Goal: Book appointment/travel/reservation

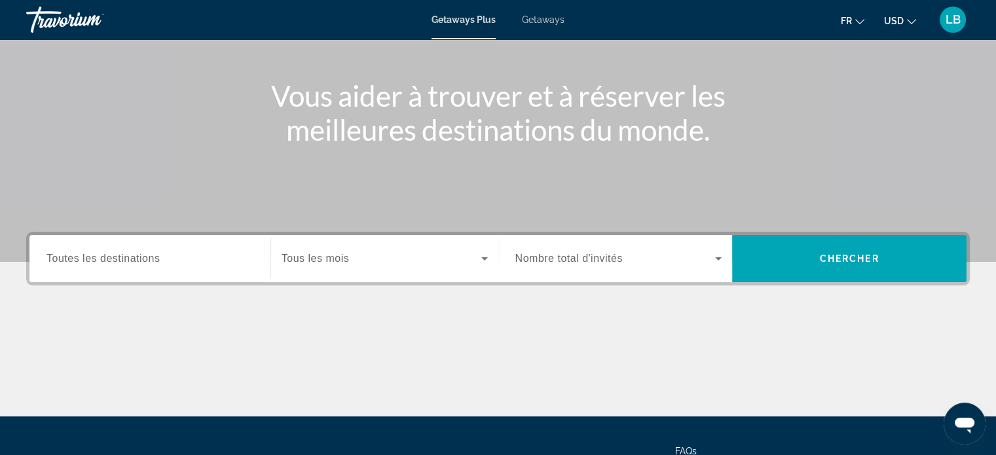
click at [160, 259] on input "Destination Toutes les destinations" at bounding box center [149, 259] width 207 height 16
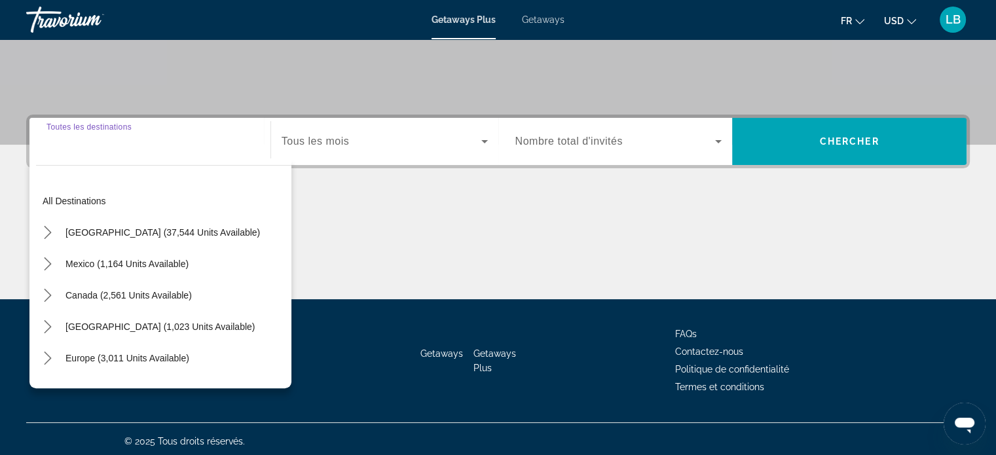
scroll to position [252, 0]
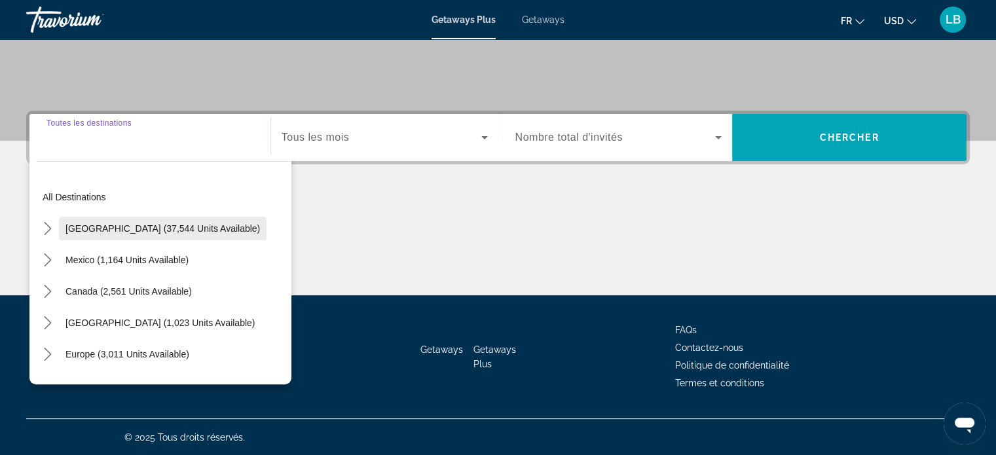
click at [150, 231] on span "[GEOGRAPHIC_DATA] (37,544 units available)" at bounding box center [162, 228] width 194 height 10
type input "**********"
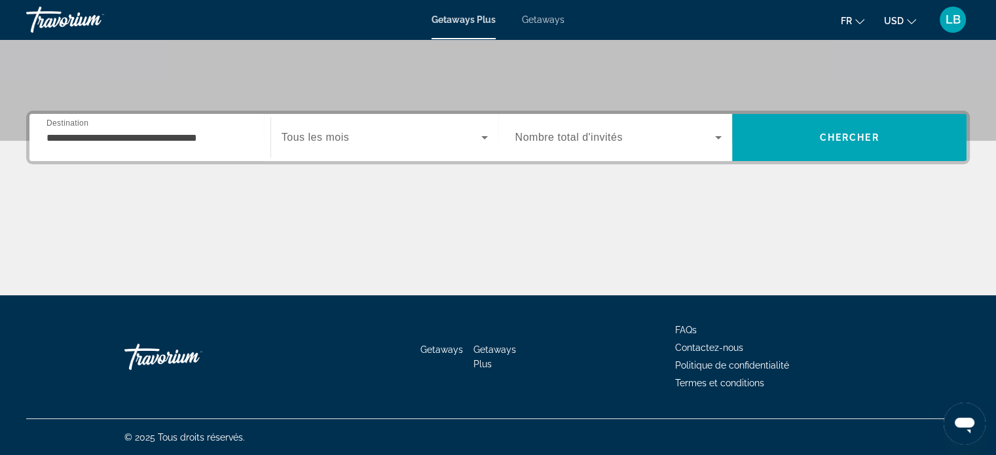
click at [406, 145] on div "Search widget" at bounding box center [384, 137] width 206 height 37
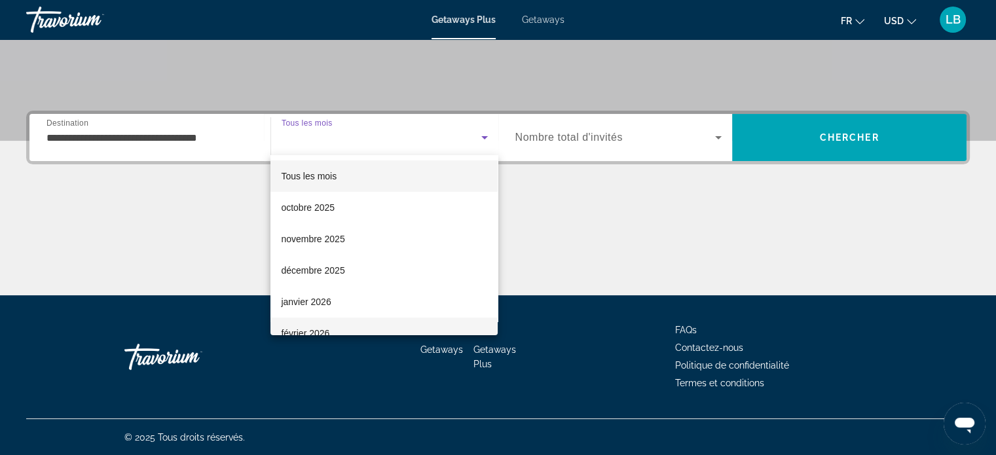
click at [333, 331] on mat-option "février 2026" at bounding box center [383, 332] width 227 height 31
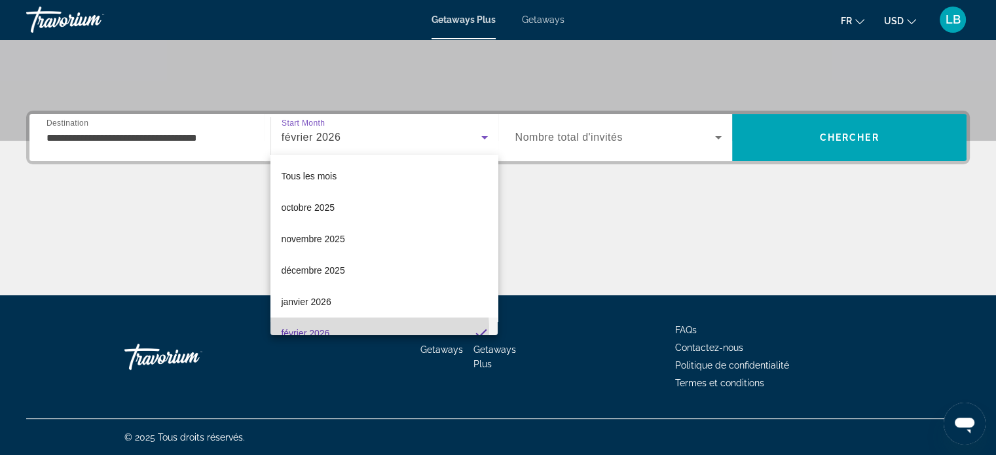
scroll to position [0, 0]
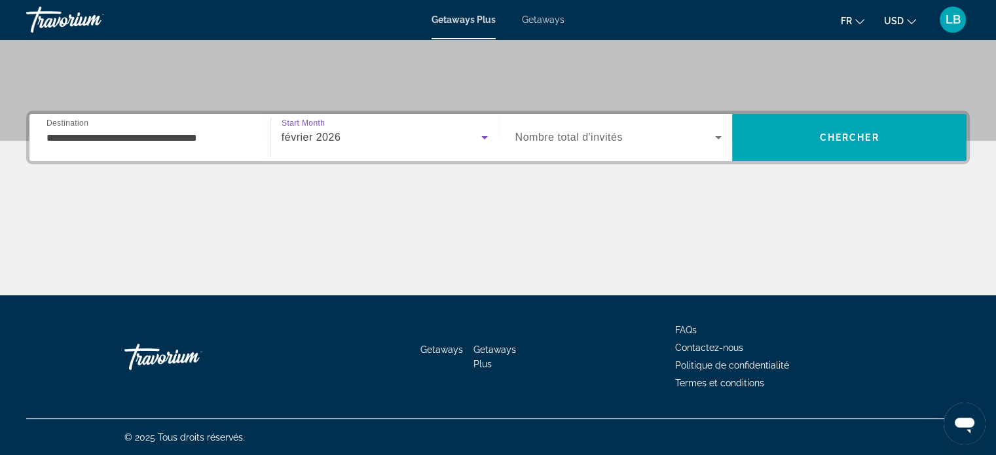
click at [644, 130] on span "Search widget" at bounding box center [615, 138] width 200 height 16
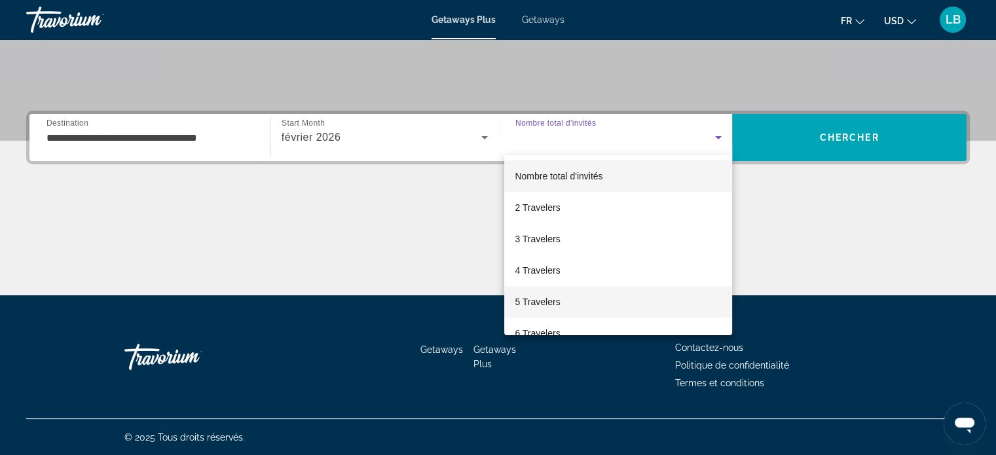
scroll to position [65, 0]
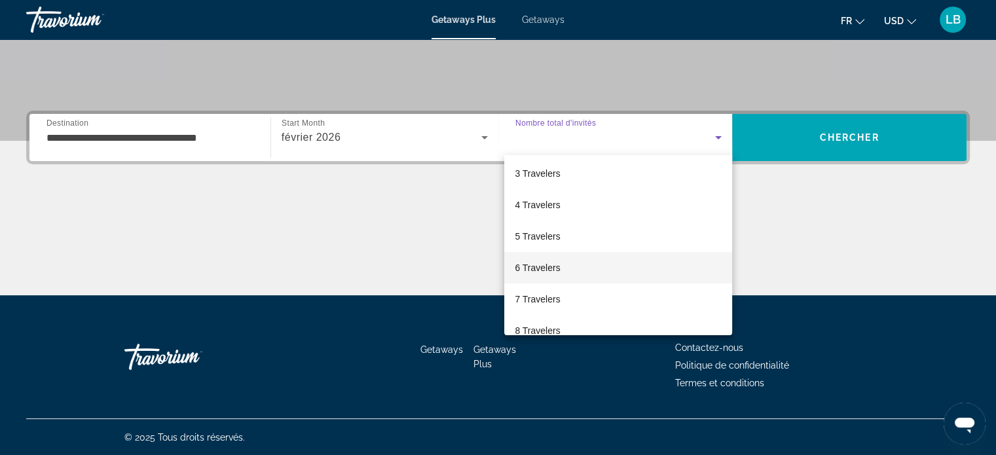
click at [547, 262] on span "6 Travelers" at bounding box center [536, 268] width 45 height 16
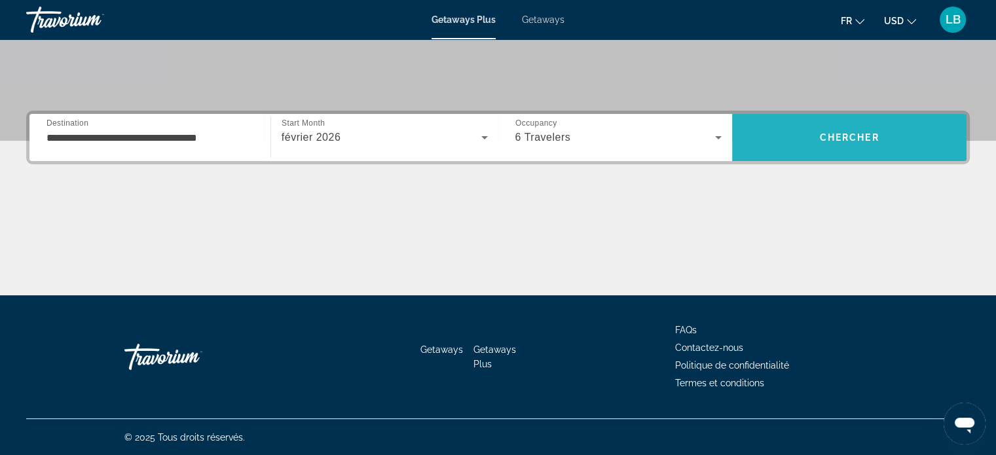
click at [846, 124] on span "Search" at bounding box center [849, 137] width 234 height 31
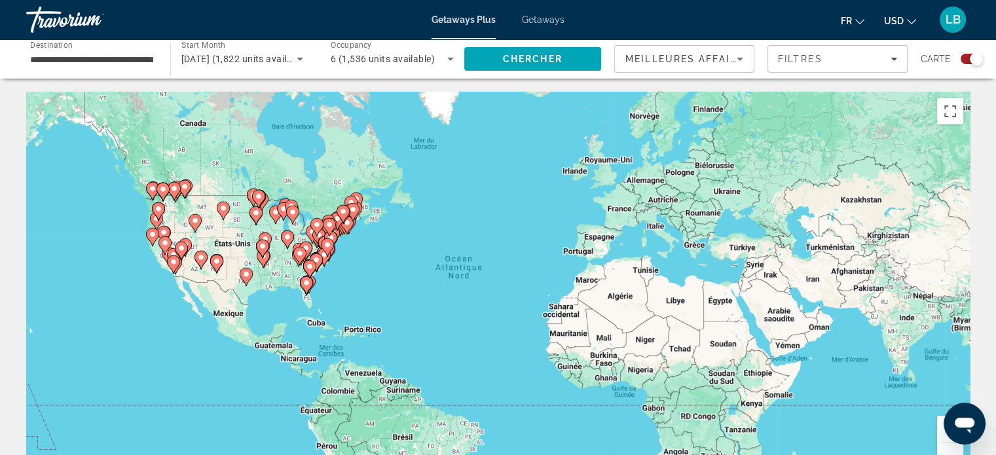
click at [942, 429] on button "Zoom avant" at bounding box center [950, 429] width 26 height 26
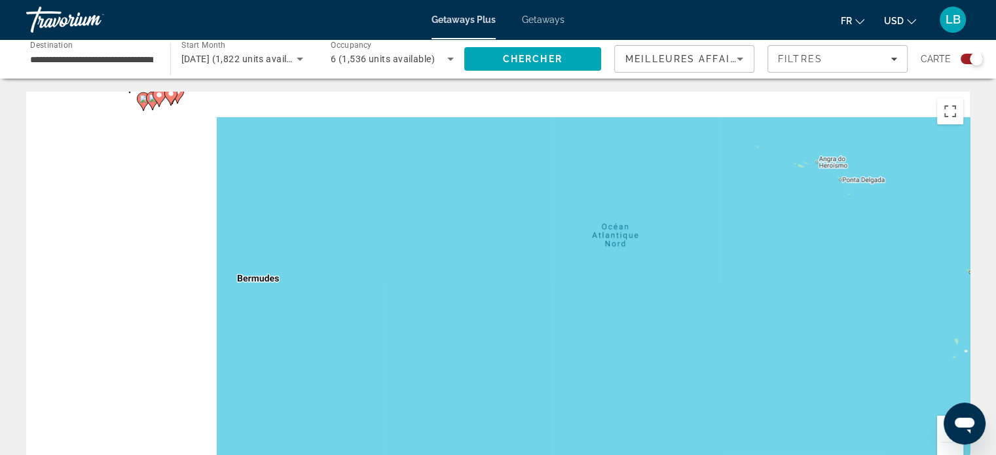
drag, startPoint x: 208, startPoint y: 261, endPoint x: 861, endPoint y: 337, distance: 657.0
click at [861, 337] on div "Pour activer le glissement avec le clavier, appuyez sur Alt+Entrée. Une fois ce…" at bounding box center [497, 288] width 943 height 393
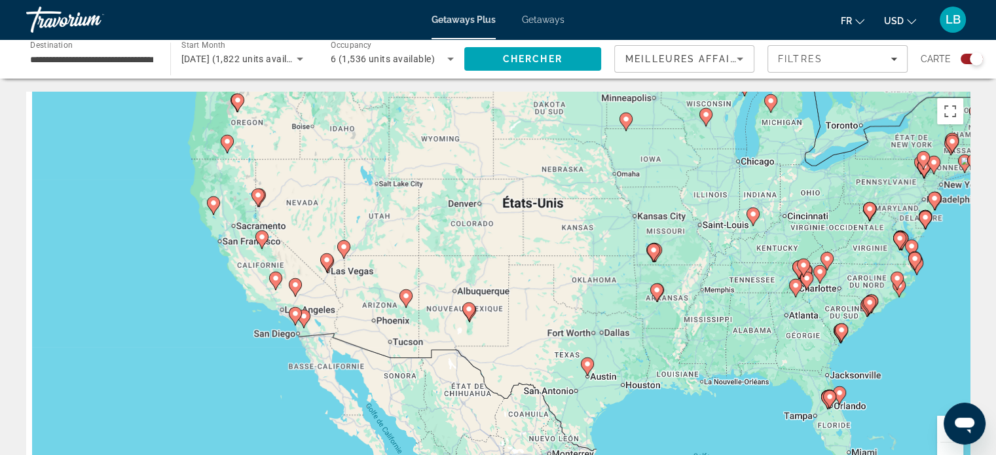
drag, startPoint x: 383, startPoint y: 303, endPoint x: 713, endPoint y: 290, distance: 330.2
click at [713, 290] on div "Pour activer le glissement avec le clavier, appuyez sur Alt+Entrée. Une fois ce…" at bounding box center [497, 288] width 943 height 393
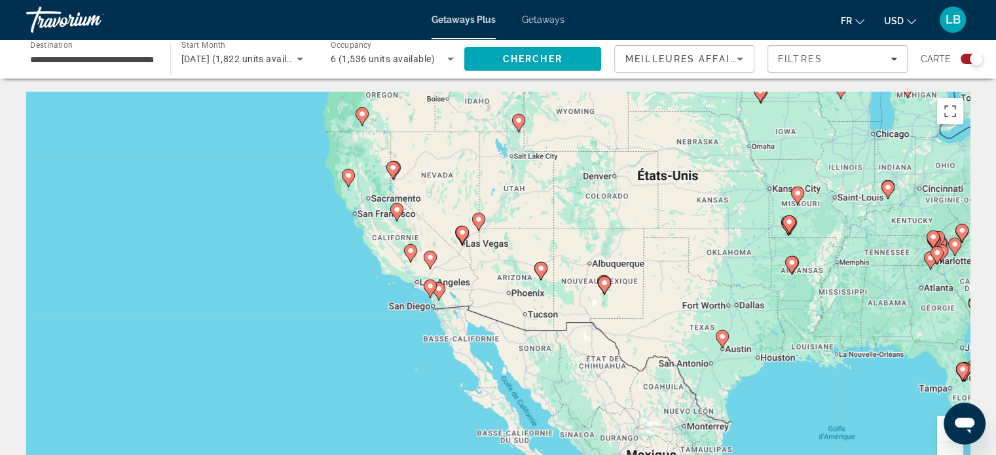
drag, startPoint x: 437, startPoint y: 355, endPoint x: 571, endPoint y: 328, distance: 137.6
click at [571, 328] on div "Pour activer le glissement avec le clavier, appuyez sur Alt+Entrée. Une fois ce…" at bounding box center [497, 288] width 943 height 393
click at [940, 422] on button "Zoom avant" at bounding box center [950, 429] width 26 height 26
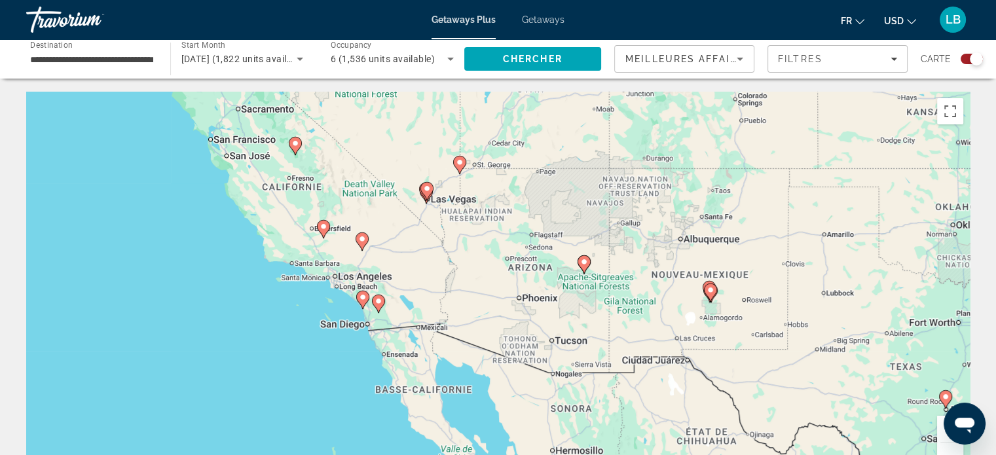
click at [940, 422] on button "Zoom avant" at bounding box center [950, 429] width 26 height 26
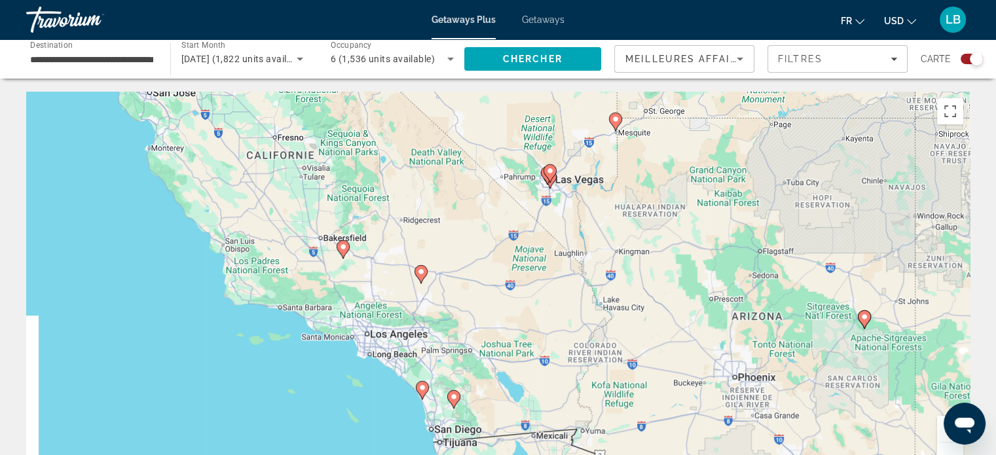
drag, startPoint x: 410, startPoint y: 225, endPoint x: 605, endPoint y: 294, distance: 207.7
click at [605, 294] on div "Pour activer le glissement avec le clavier, appuyez sur Alt+Entrée. Une fois ce…" at bounding box center [497, 288] width 943 height 393
click at [549, 166] on icon "Main content" at bounding box center [549, 173] width 12 height 17
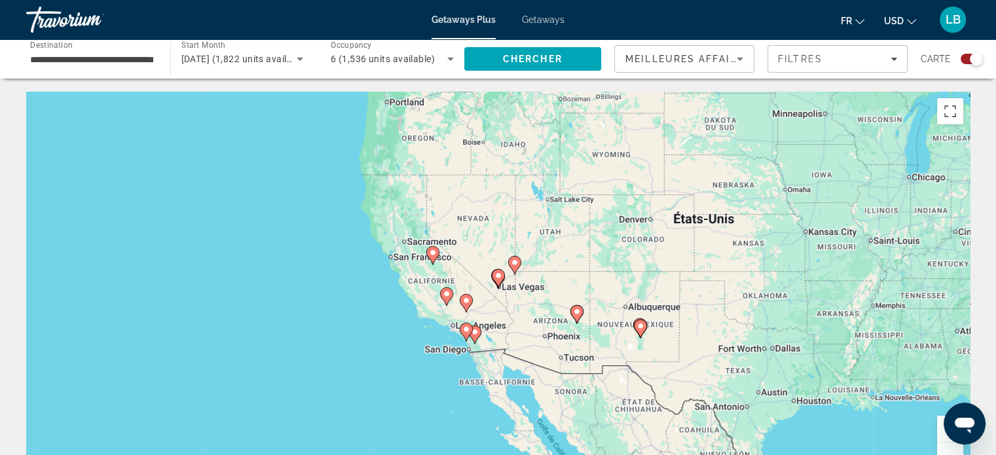
click at [502, 280] on icon "Main content" at bounding box center [498, 278] width 13 height 18
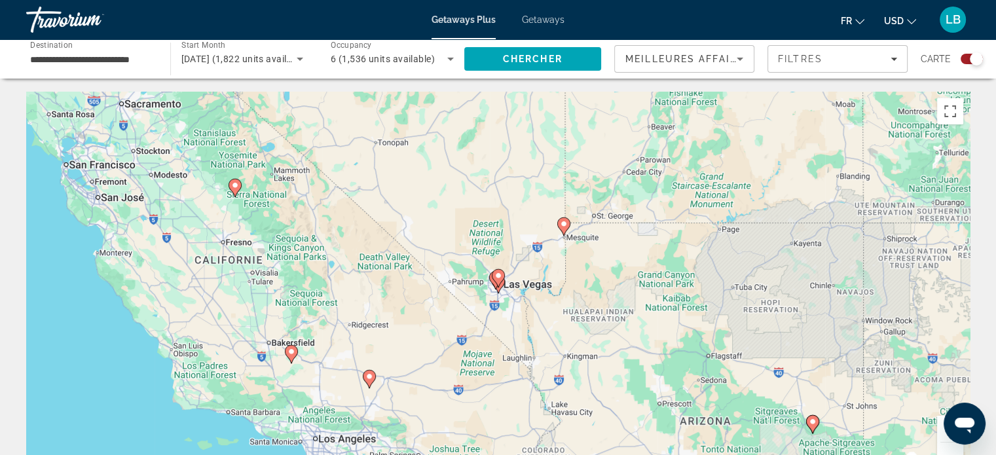
click at [502, 280] on icon "Main content" at bounding box center [498, 278] width 13 height 18
type input "**********"
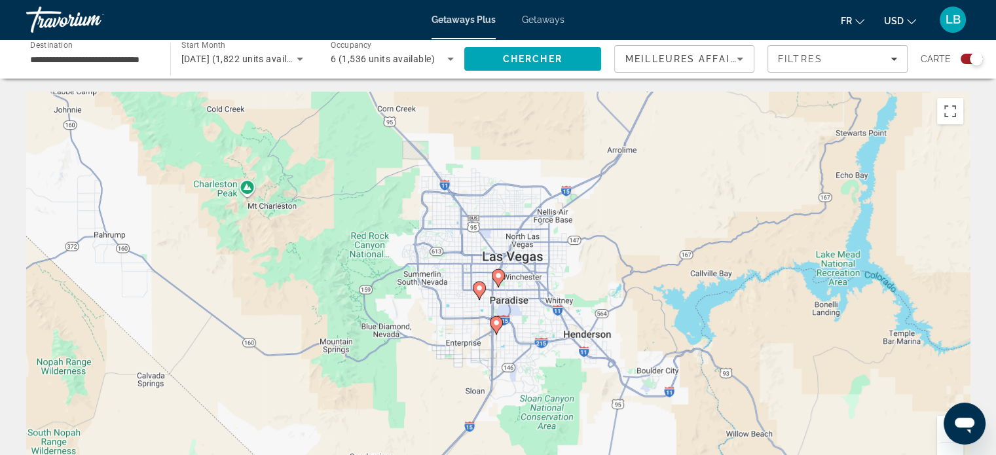
click at [504, 279] on gmp-advanced-marker "Main content" at bounding box center [498, 278] width 13 height 20
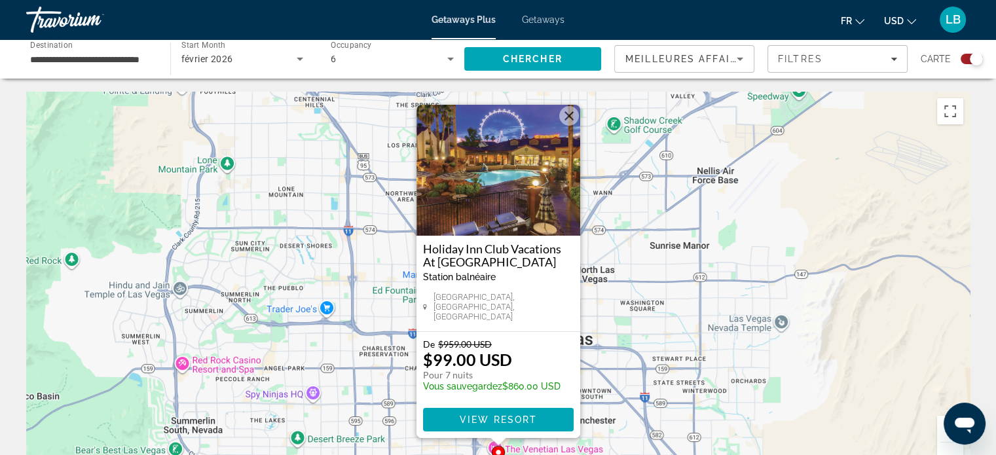
click at [569, 120] on button "Fermer" at bounding box center [569, 116] width 20 height 20
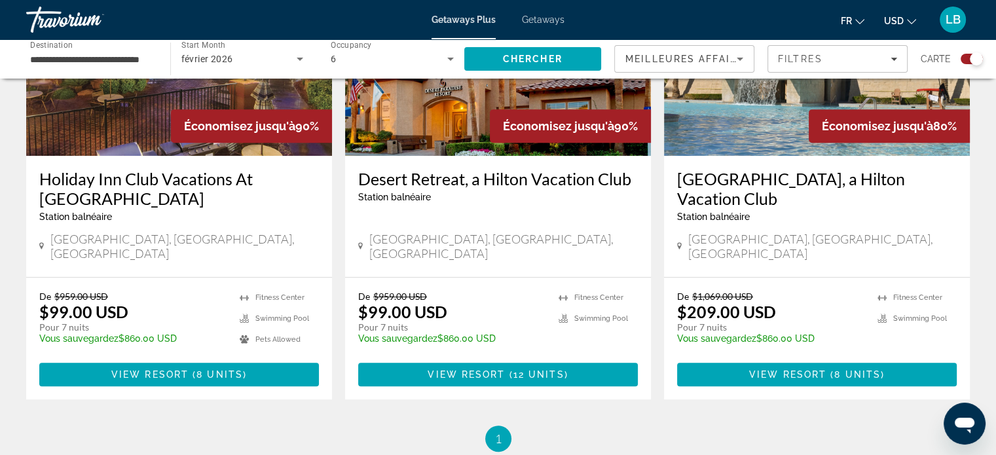
scroll to position [589, 0]
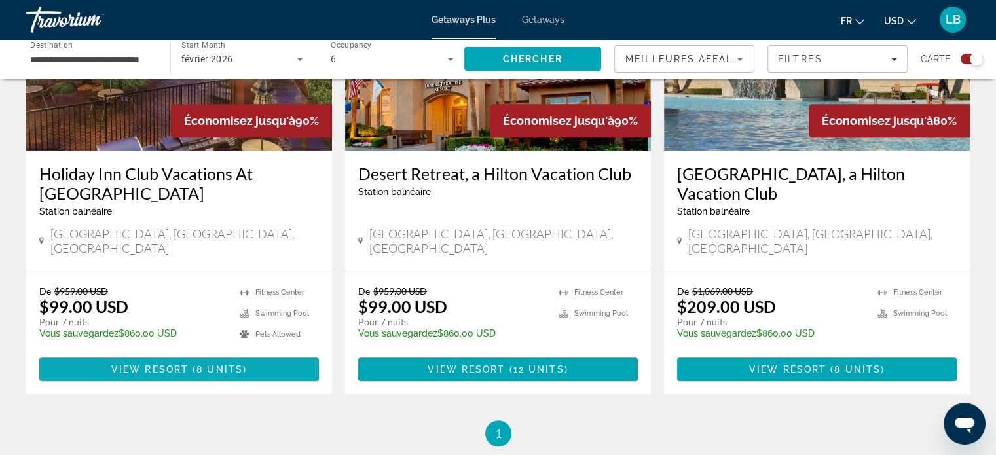
click at [209, 364] on span "8 units" at bounding box center [219, 369] width 46 height 10
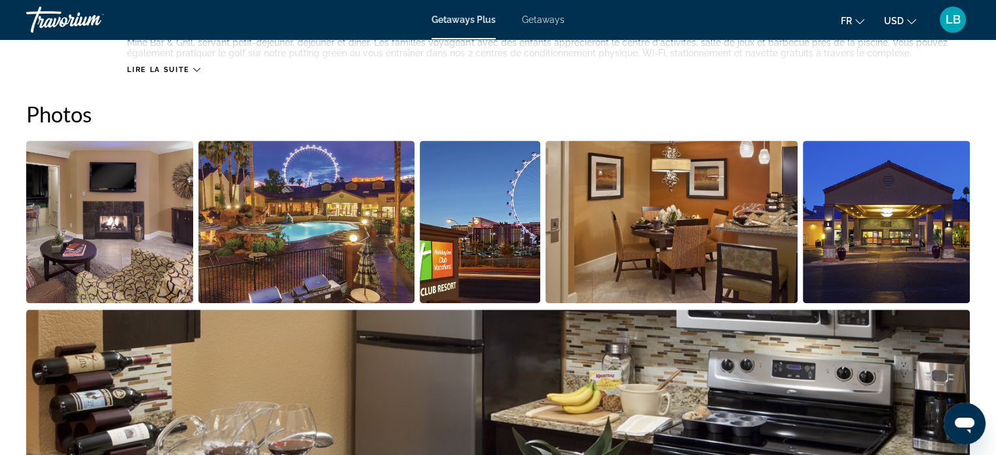
scroll to position [524, 0]
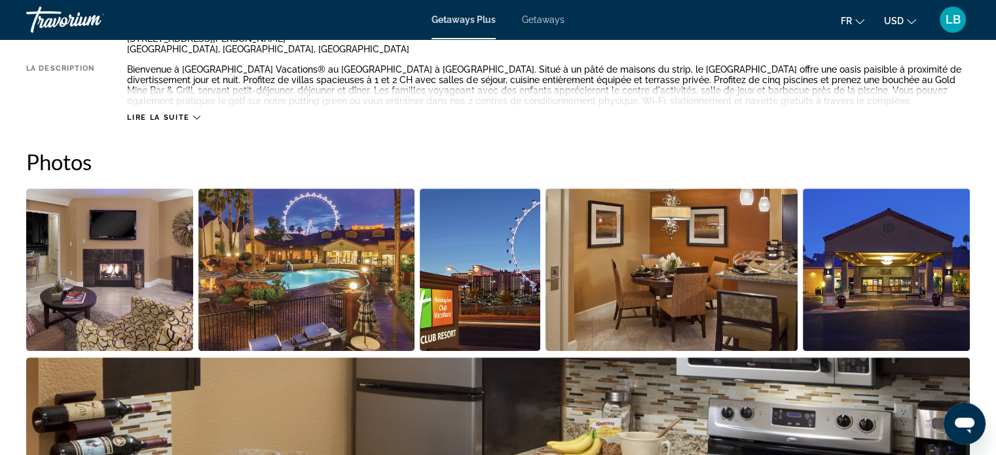
click at [168, 285] on img "Open full-screen image slider" at bounding box center [109, 270] width 167 height 162
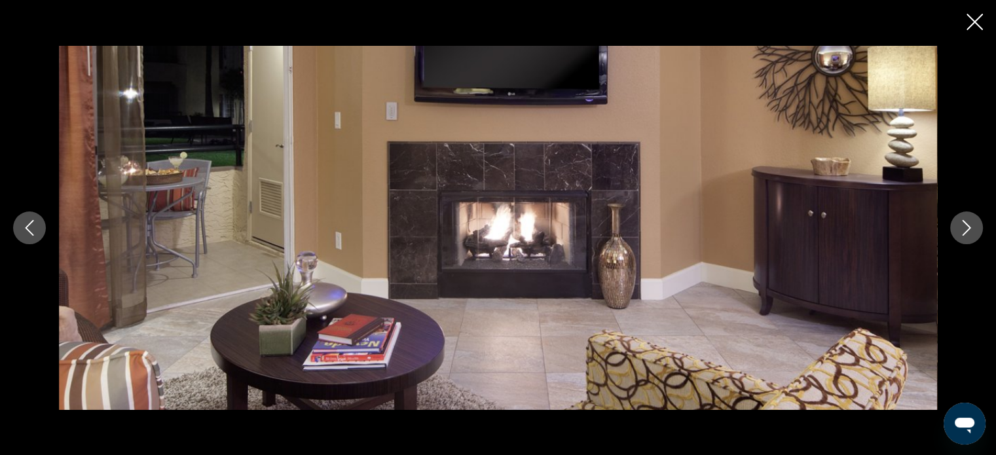
click at [958, 228] on icon "Next image" at bounding box center [966, 228] width 16 height 16
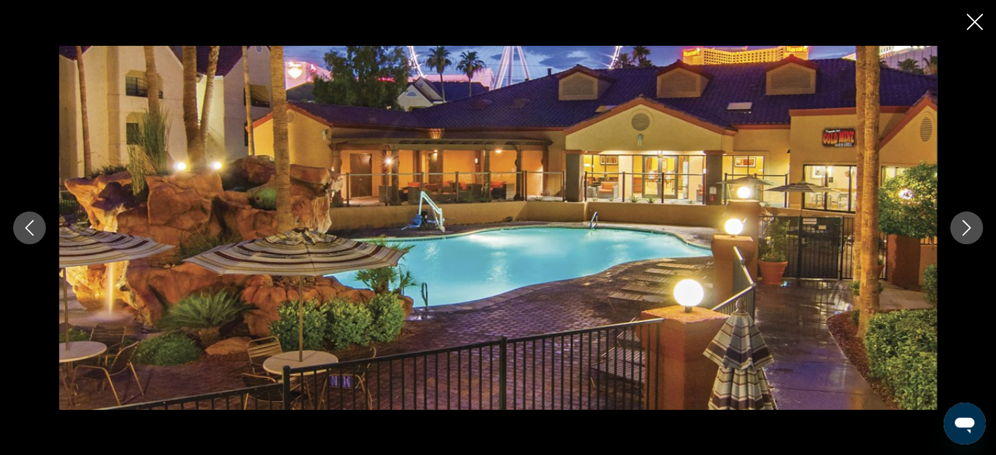
click at [958, 228] on icon "Next image" at bounding box center [966, 228] width 16 height 16
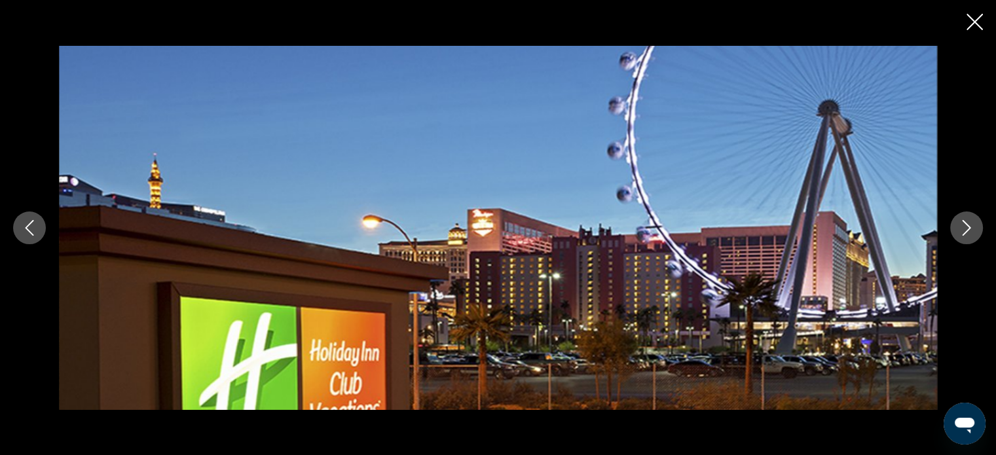
scroll to position [785, 0]
click at [962, 232] on icon "Next image" at bounding box center [966, 228] width 16 height 16
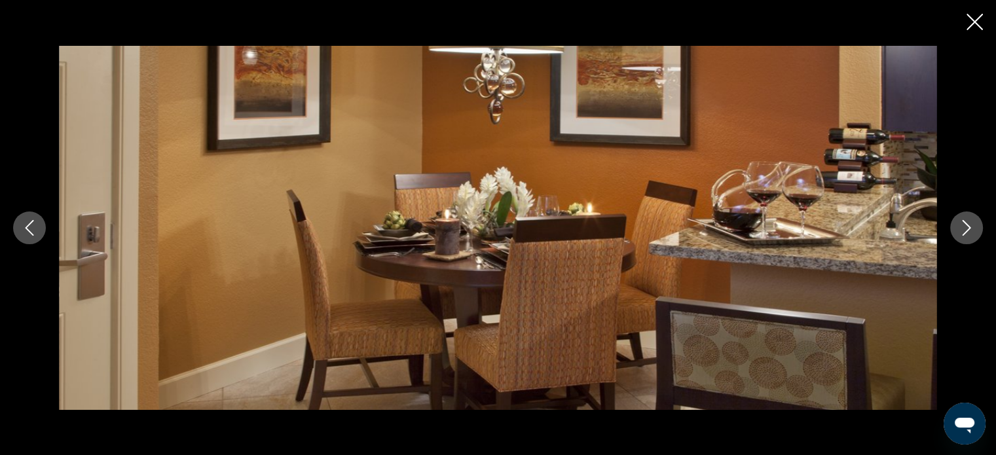
click at [962, 232] on icon "Next image" at bounding box center [966, 228] width 16 height 16
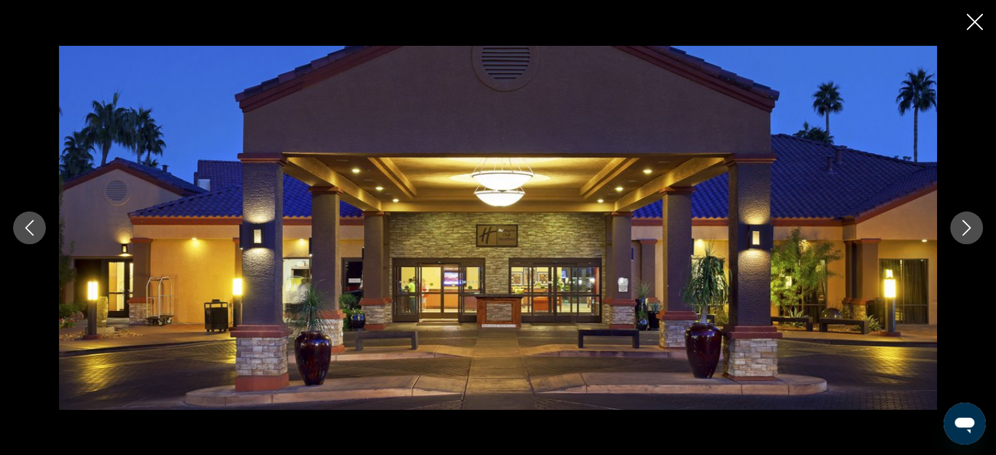
click at [962, 232] on icon "Next image" at bounding box center [966, 228] width 16 height 16
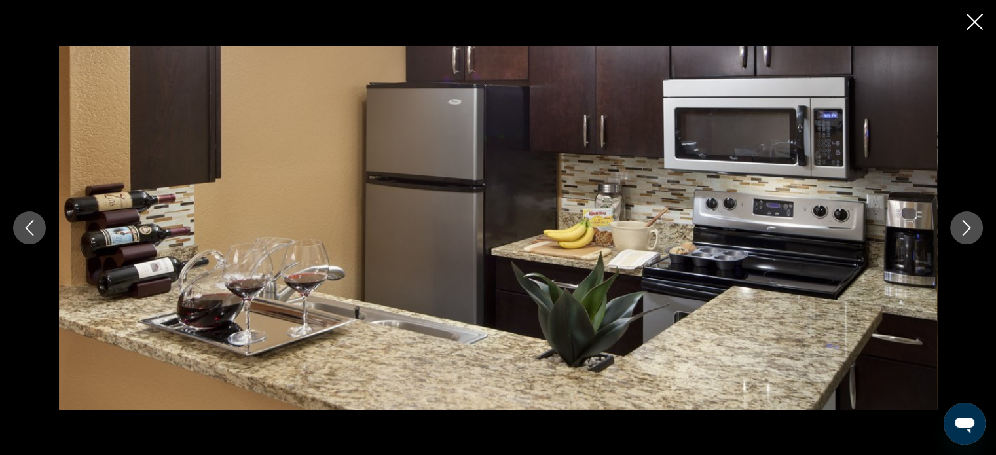
click at [961, 232] on icon "Next image" at bounding box center [966, 228] width 16 height 16
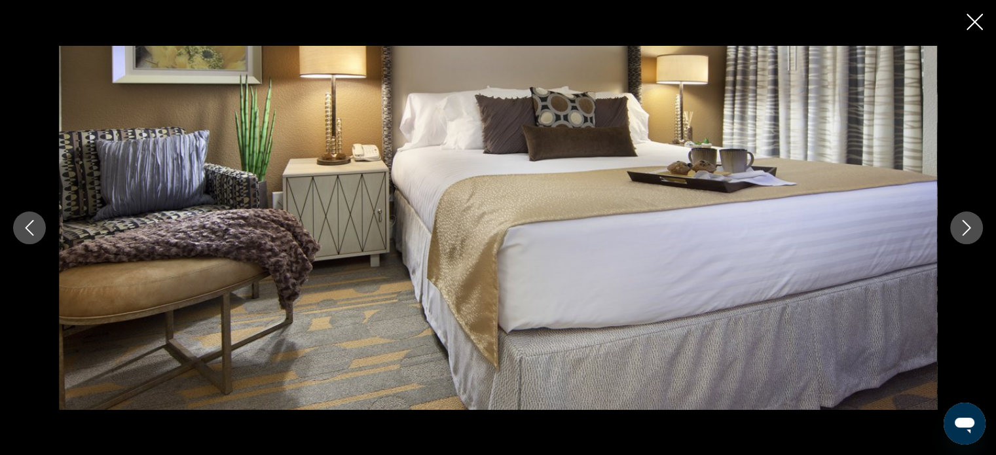
click at [961, 232] on icon "Next image" at bounding box center [966, 228] width 16 height 16
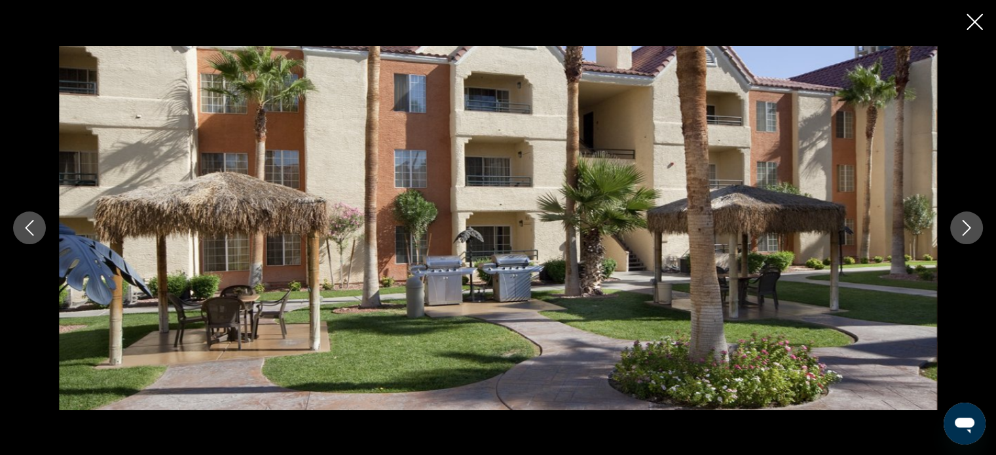
click at [961, 232] on icon "Next image" at bounding box center [966, 228] width 16 height 16
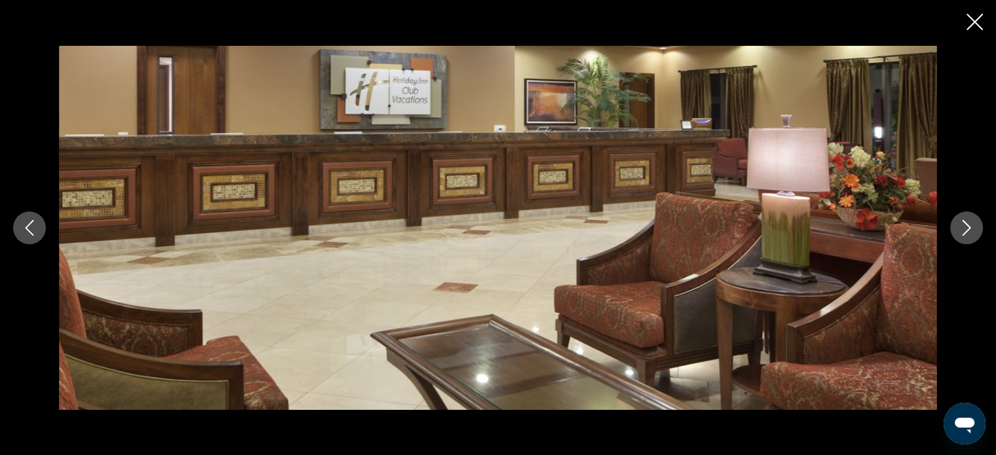
click at [961, 232] on icon "Next image" at bounding box center [966, 228] width 16 height 16
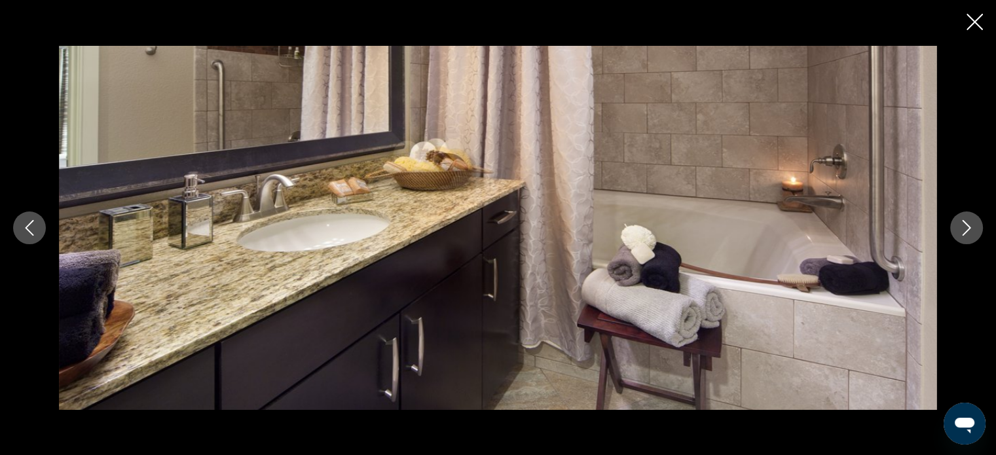
click at [961, 232] on icon "Next image" at bounding box center [966, 228] width 16 height 16
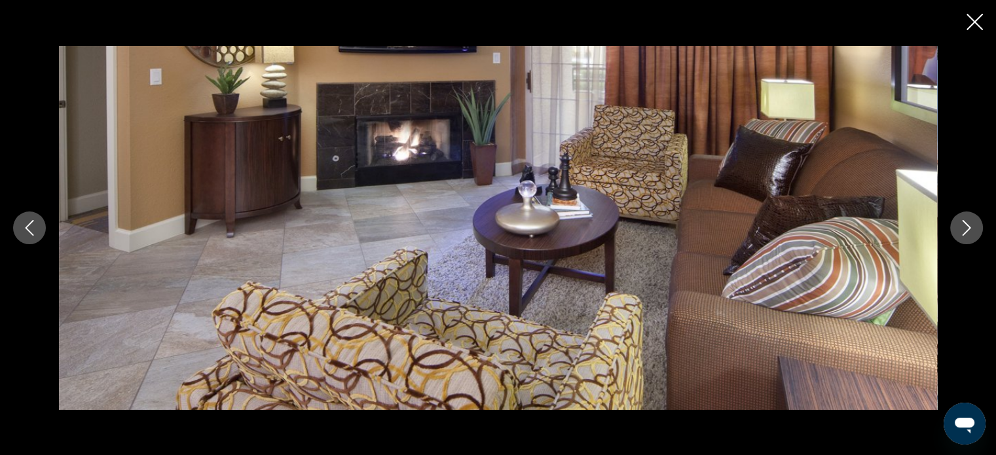
click at [961, 232] on icon "Next image" at bounding box center [966, 228] width 16 height 16
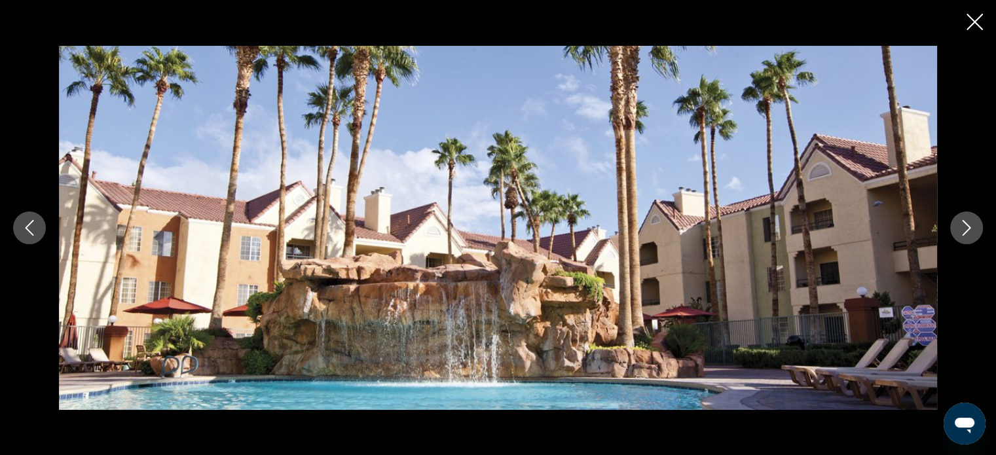
click at [961, 232] on icon "Next image" at bounding box center [966, 228] width 16 height 16
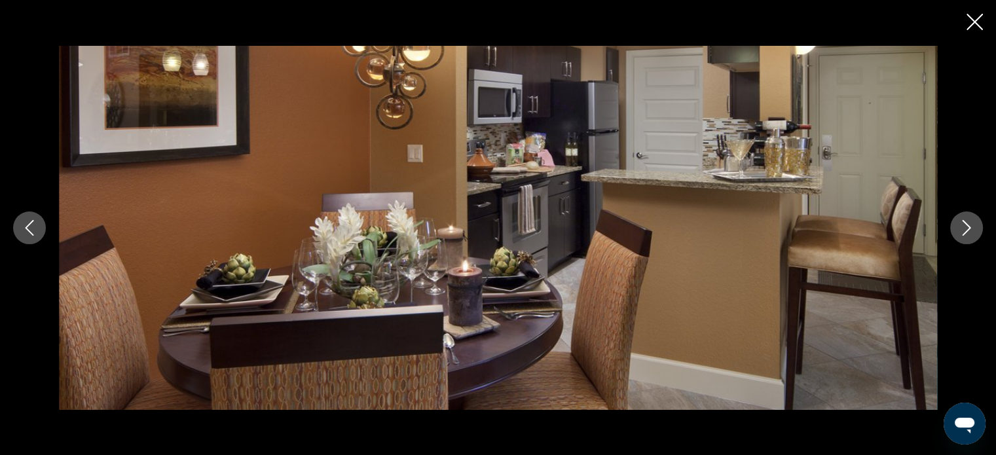
click at [961, 232] on icon "Next image" at bounding box center [966, 228] width 16 height 16
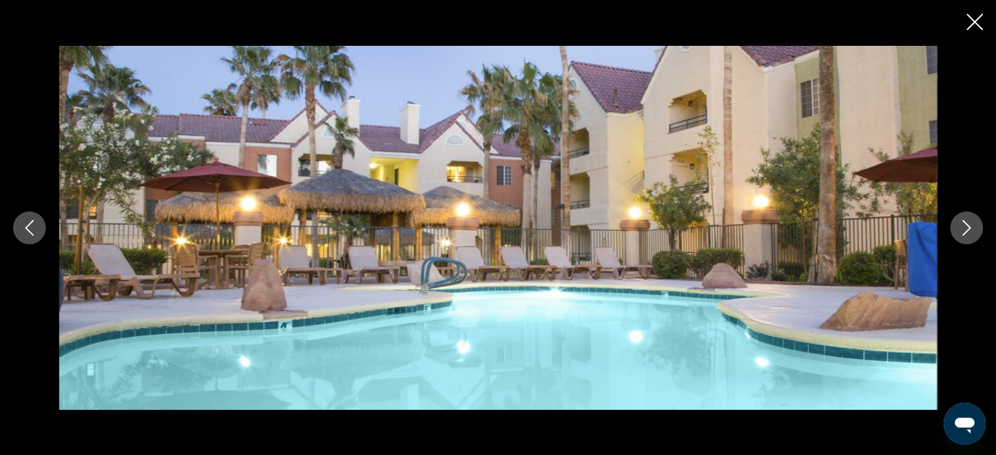
click at [961, 232] on icon "Next image" at bounding box center [966, 228] width 16 height 16
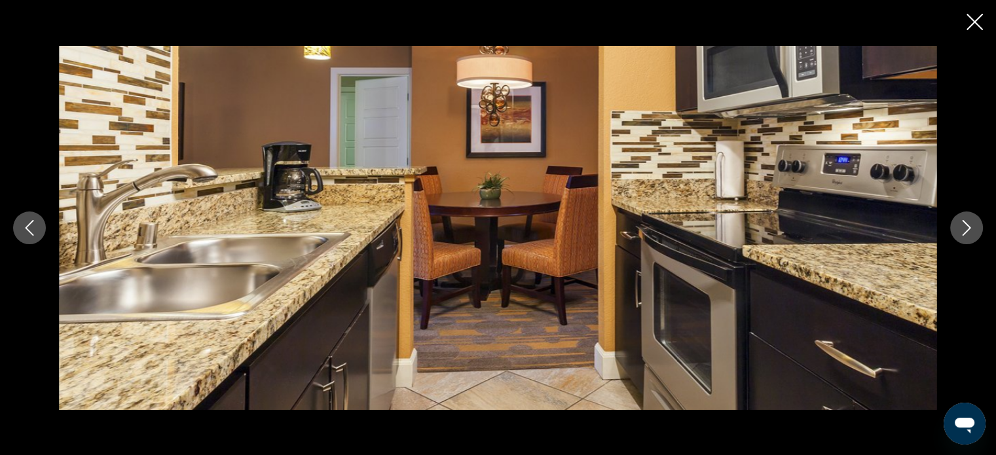
click at [961, 232] on icon "Next image" at bounding box center [966, 228] width 16 height 16
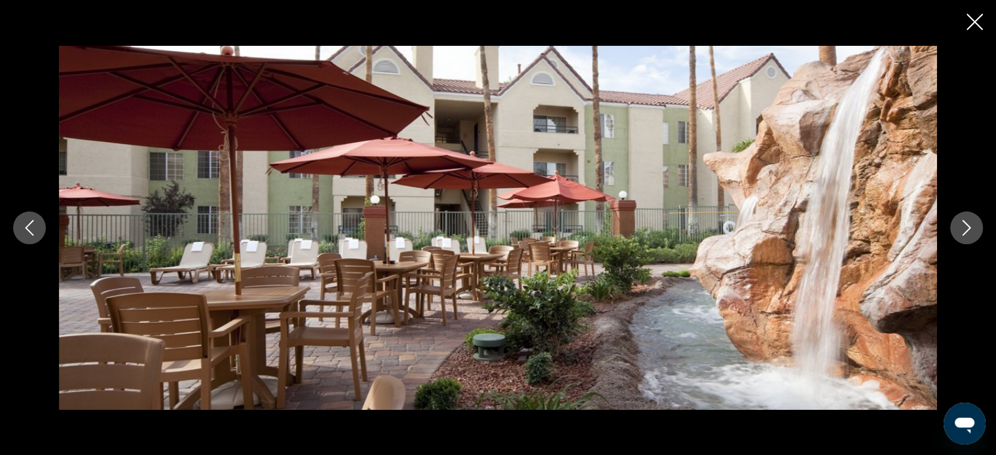
click at [961, 232] on icon "Next image" at bounding box center [966, 228] width 16 height 16
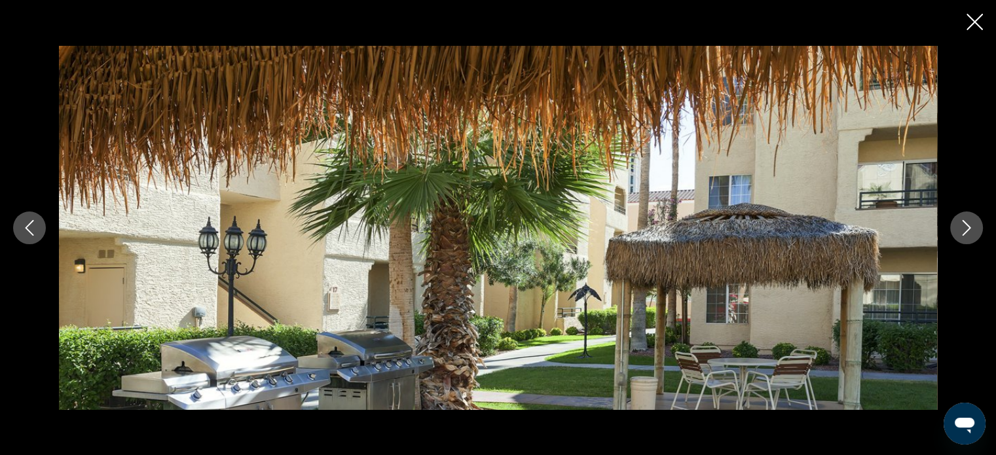
click at [961, 232] on icon "Next image" at bounding box center [966, 228] width 16 height 16
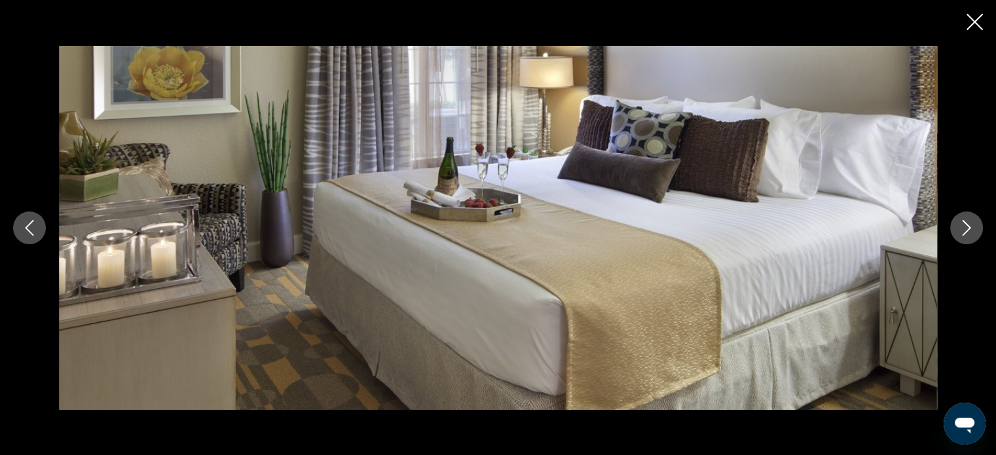
click at [961, 232] on icon "Next image" at bounding box center [966, 228] width 16 height 16
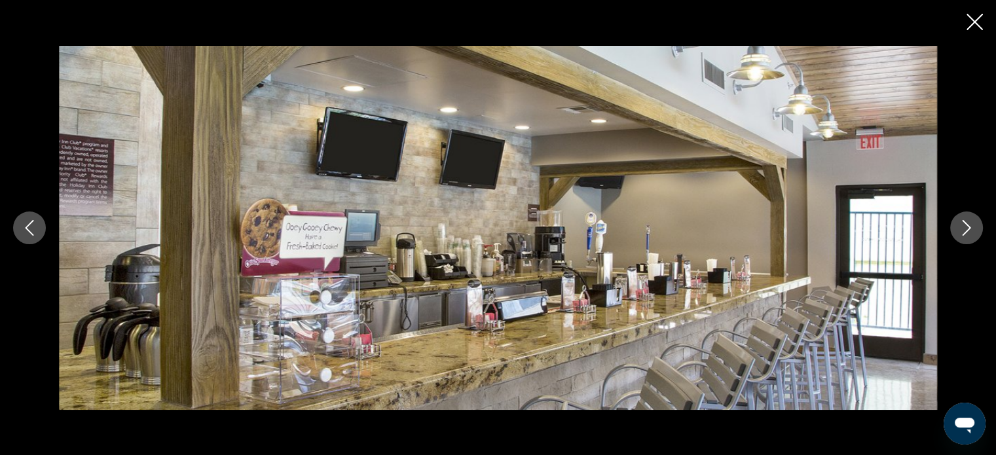
click at [961, 232] on icon "Next image" at bounding box center [966, 228] width 16 height 16
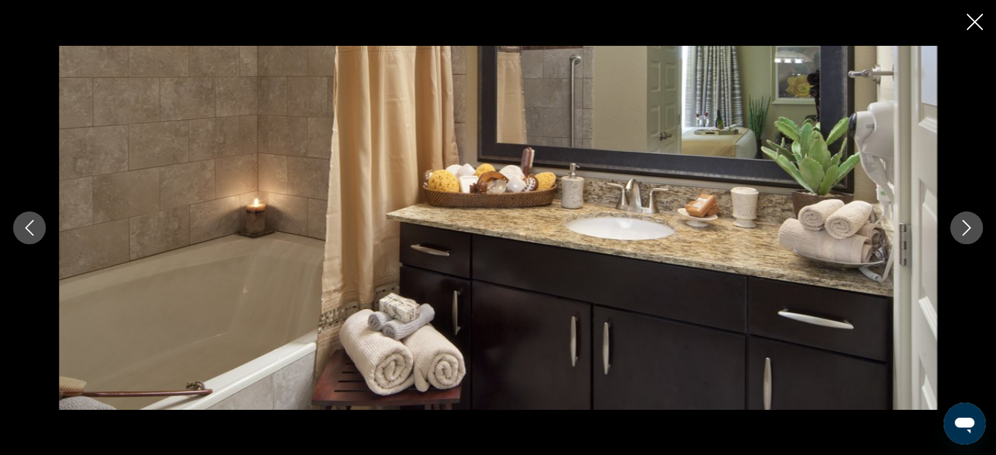
click at [969, 20] on icon "Close slideshow" at bounding box center [974, 22] width 16 height 16
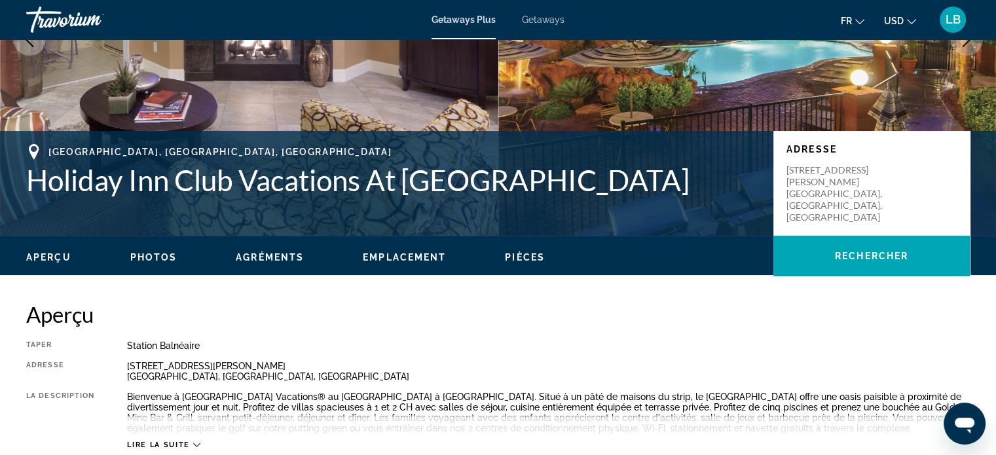
scroll to position [262, 0]
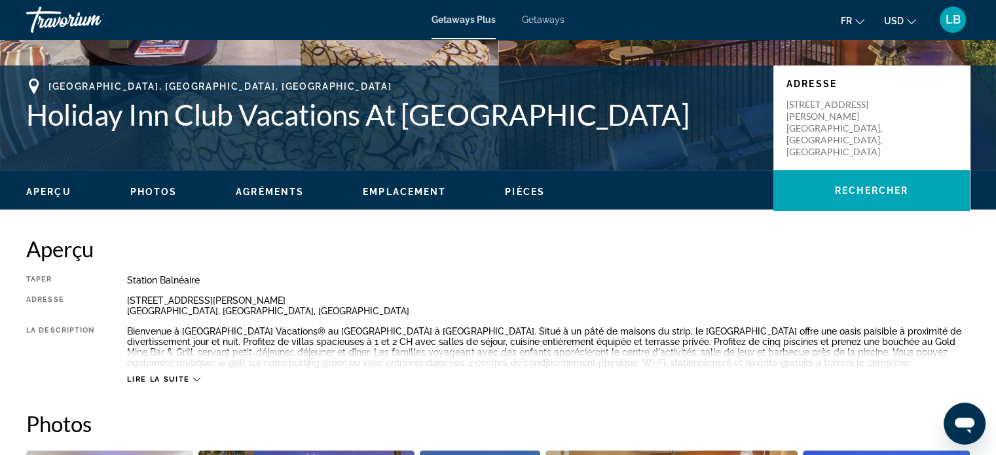
click at [198, 378] on icon "Main content" at bounding box center [196, 379] width 7 height 7
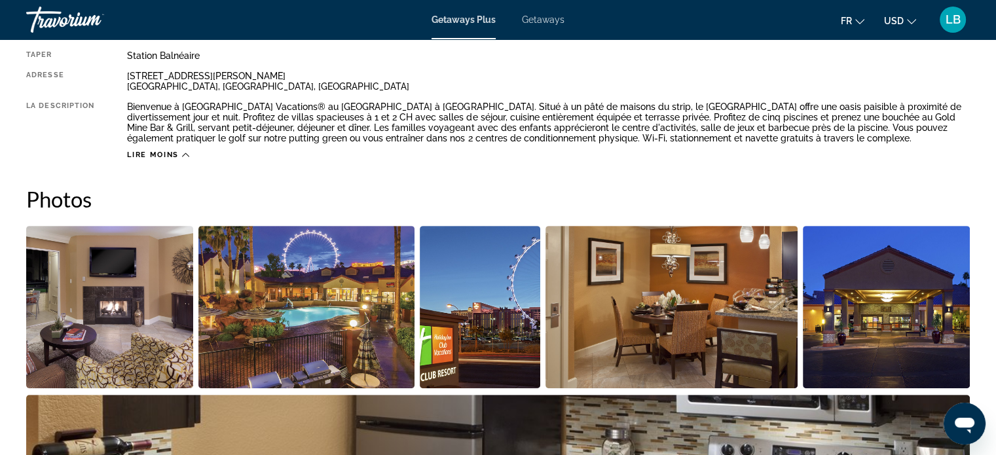
scroll to position [458, 0]
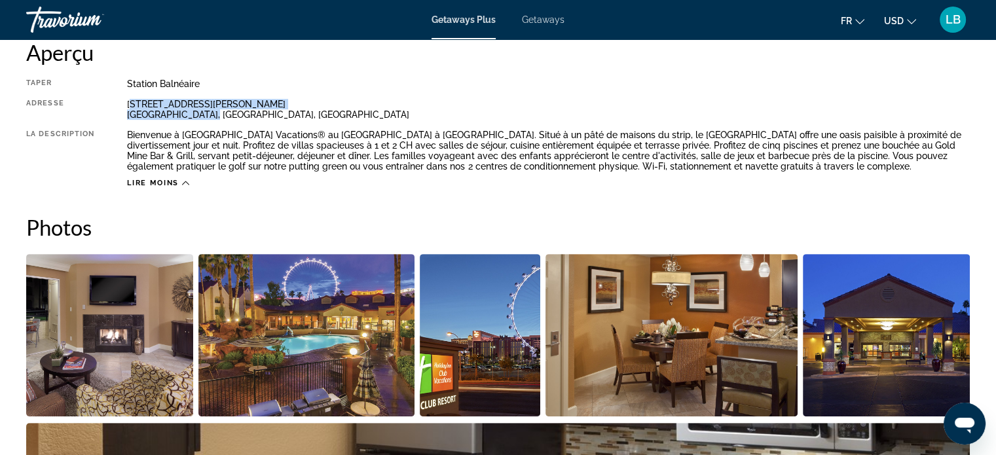
drag, startPoint x: 131, startPoint y: 105, endPoint x: 215, endPoint y: 114, distance: 84.3
click at [215, 114] on div "[STREET_ADDRESS][PERSON_NAME]" at bounding box center [548, 109] width 842 height 21
click at [111, 92] on div "Taper Station balnéaire Tout inclus Pas tout compris Adresse [STREET_ADDRESS][P…" at bounding box center [497, 133] width 943 height 109
drag, startPoint x: 127, startPoint y: 106, endPoint x: 213, endPoint y: 115, distance: 86.2
click at [213, 115] on div "[STREET_ADDRESS][PERSON_NAME]" at bounding box center [548, 109] width 842 height 21
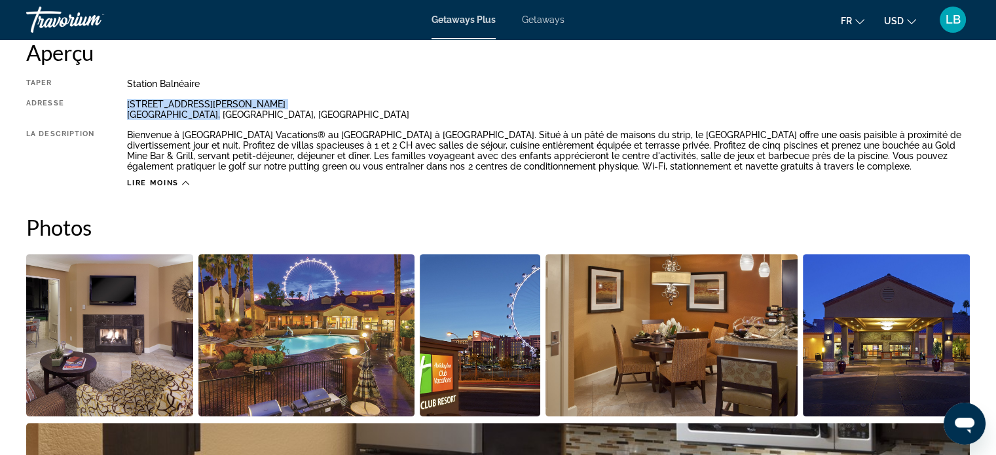
copy div "[STREET_ADDRESS][PERSON_NAME]"
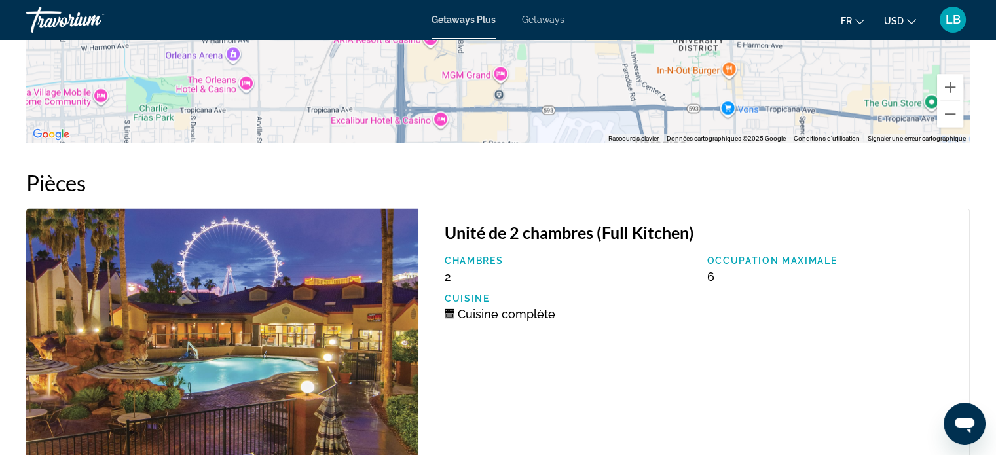
scroll to position [1898, 0]
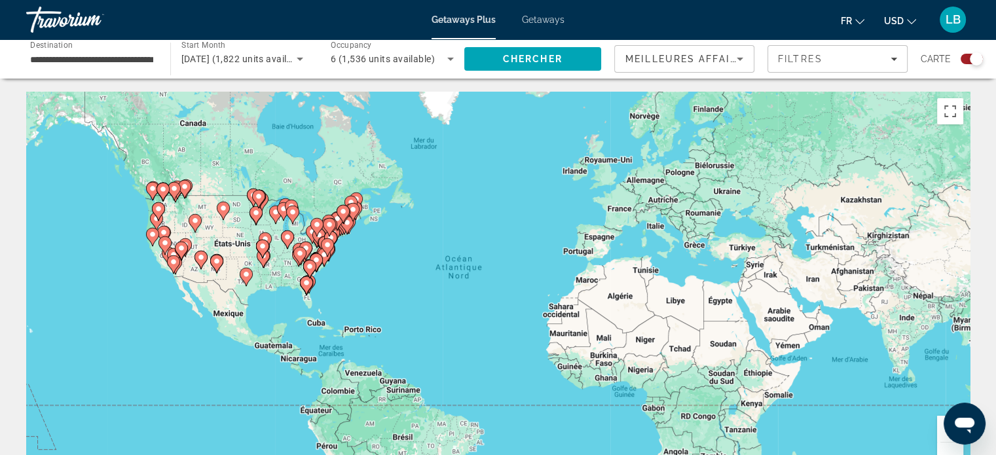
click at [939, 431] on button "Zoom avant" at bounding box center [950, 429] width 26 height 26
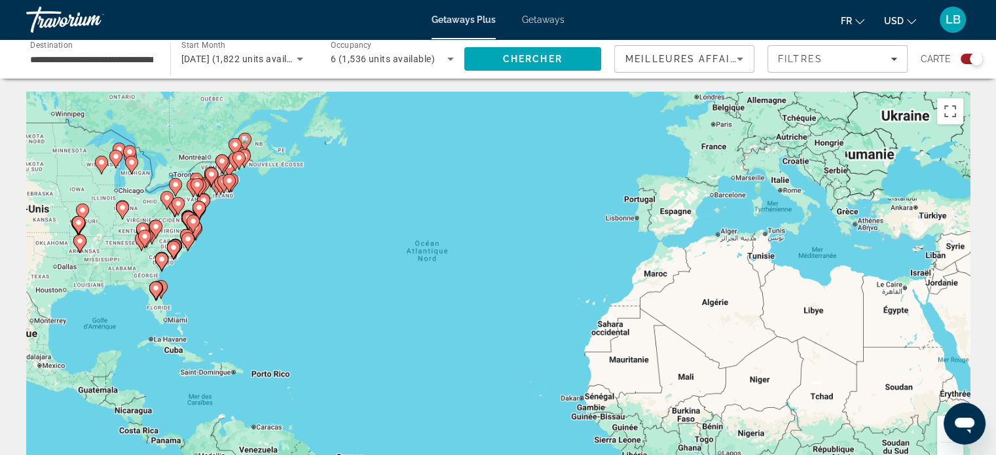
click at [939, 431] on button "Zoom avant" at bounding box center [950, 429] width 26 height 26
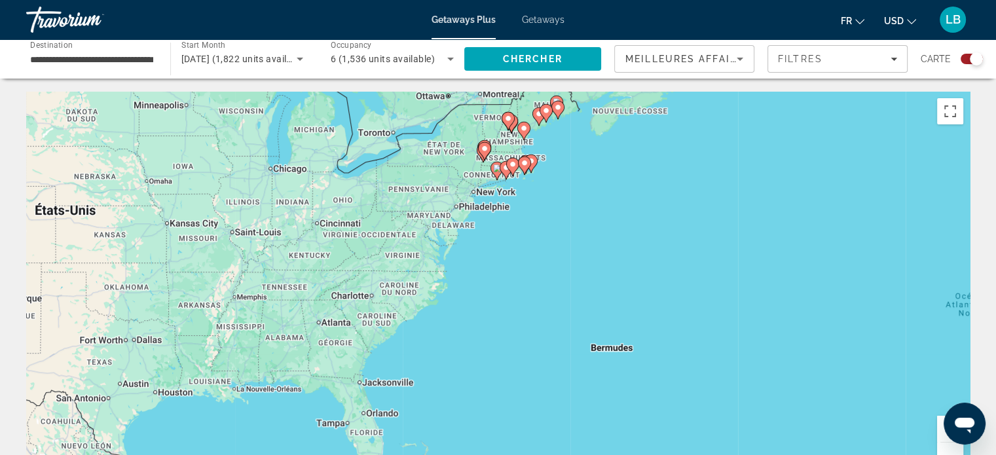
drag, startPoint x: 139, startPoint y: 236, endPoint x: 784, endPoint y: 338, distance: 652.1
click at [784, 338] on div "Pour activer le glissement avec le clavier, appuyez sur Alt+Entrée. Une fois ce…" at bounding box center [497, 288] width 943 height 393
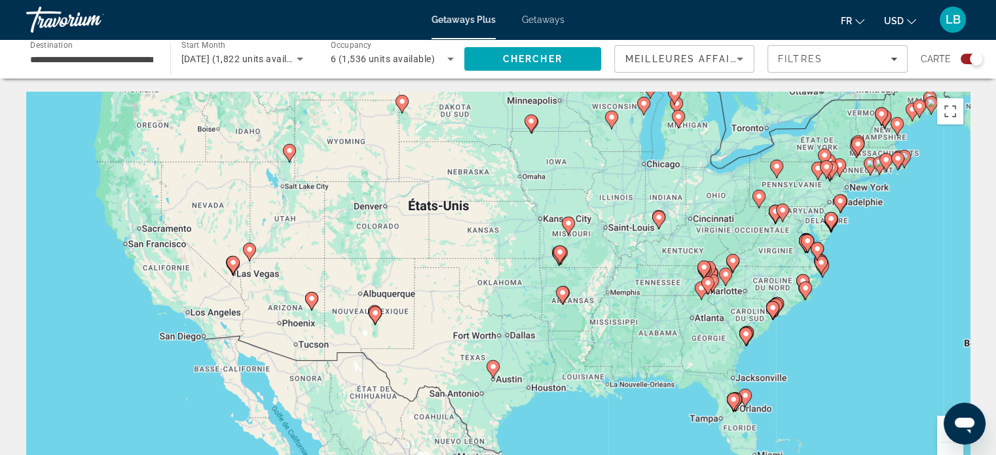
drag, startPoint x: 660, startPoint y: 304, endPoint x: 753, endPoint y: 287, distance: 95.3
click at [753, 287] on div "Pour activer le glissement avec le clavier, appuyez sur Alt+Entrée. Une fois ce…" at bounding box center [497, 288] width 943 height 393
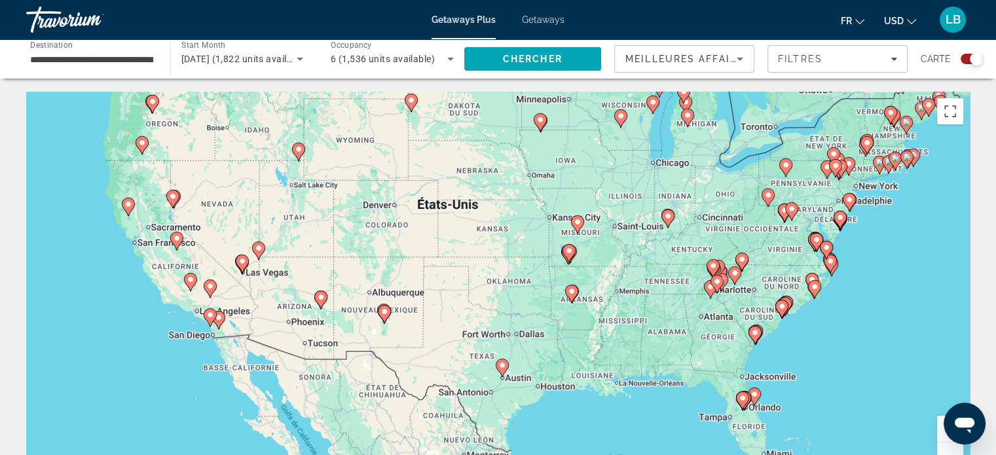
click at [940, 426] on button "Zoom avant" at bounding box center [950, 429] width 26 height 26
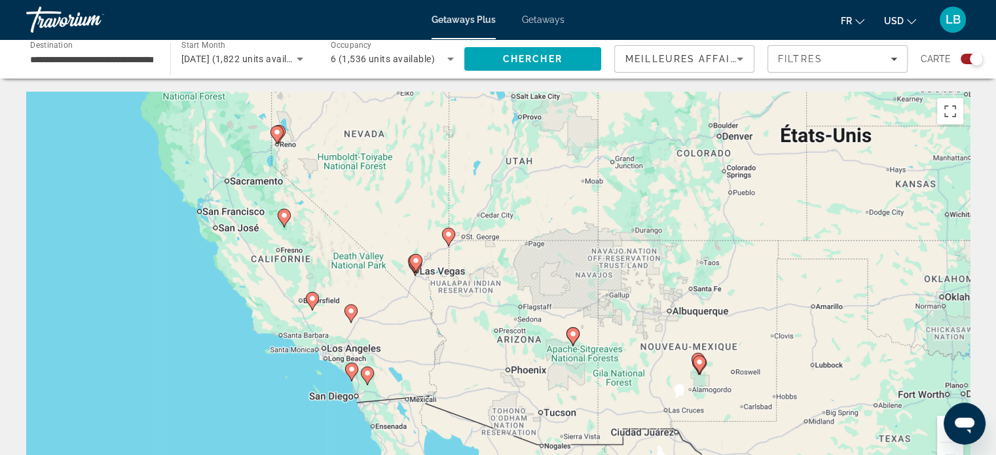
drag, startPoint x: 163, startPoint y: 266, endPoint x: 595, endPoint y: 280, distance: 432.2
click at [595, 280] on div "Pour activer le glissement avec le clavier, appuyez sur Alt+Entrée. Une fois ce…" at bounding box center [497, 288] width 943 height 393
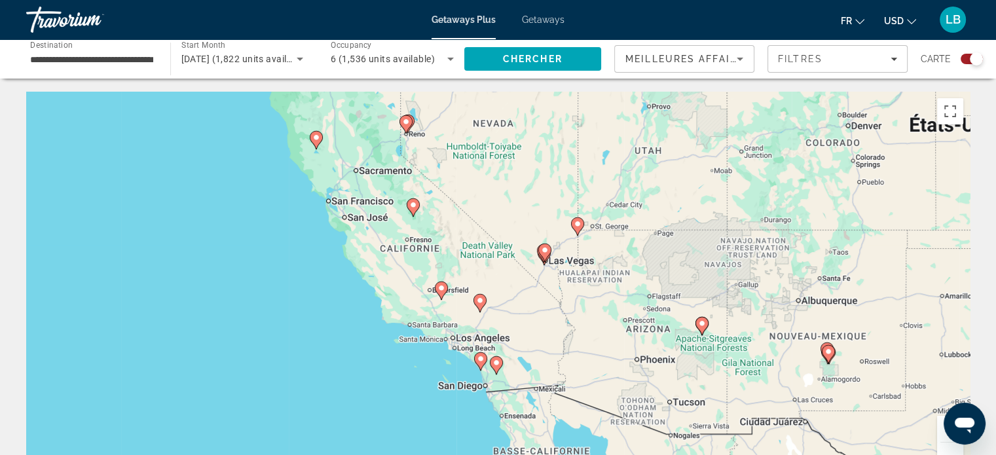
drag, startPoint x: 479, startPoint y: 311, endPoint x: 598, endPoint y: 297, distance: 119.9
click at [598, 297] on div "Pour activer le glissement avec le clavier, appuyez sur Alt+Entrée. Une fois ce…" at bounding box center [497, 288] width 943 height 393
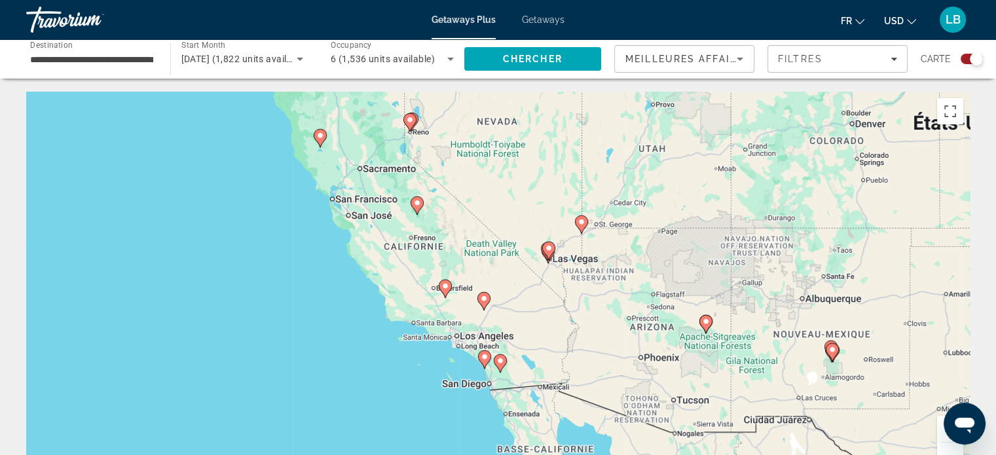
click at [943, 426] on button "Zoom avant" at bounding box center [950, 429] width 26 height 26
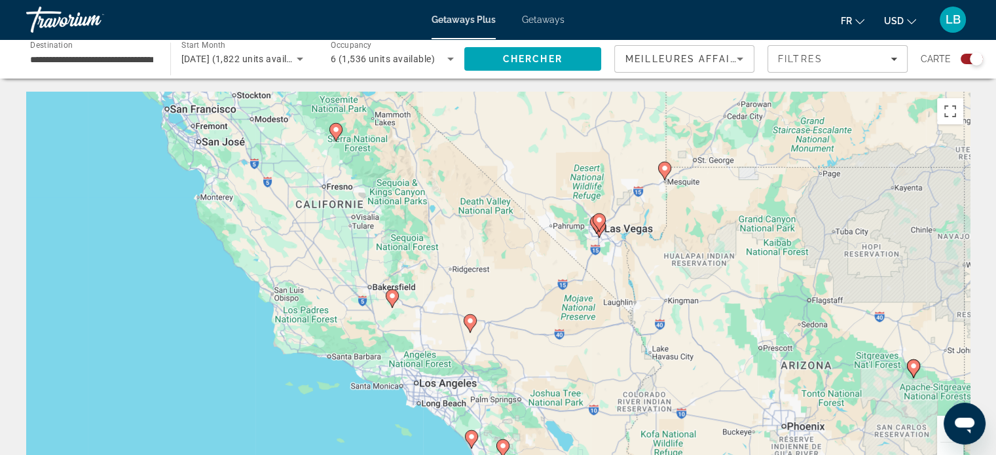
click at [600, 229] on gmp-advanced-marker "Main content" at bounding box center [598, 223] width 13 height 20
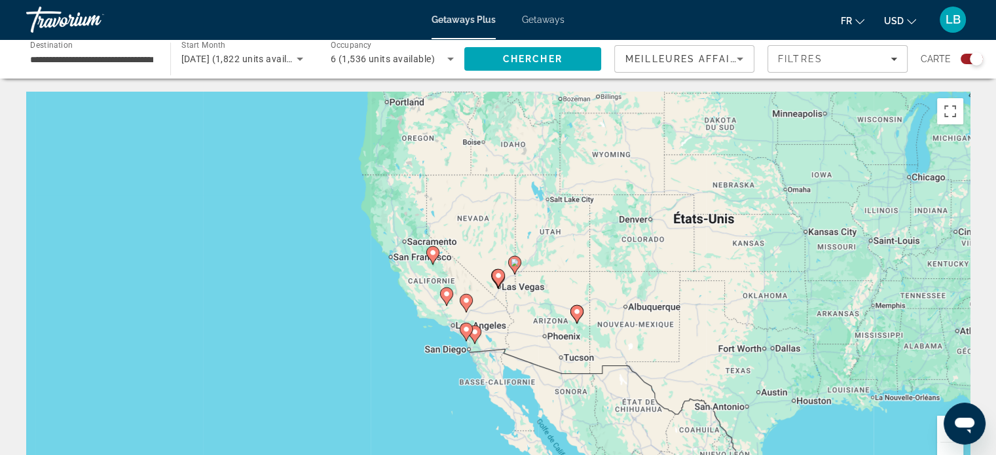
click at [505, 279] on div "Pour naviguer, appuyez sur les touches fléchées. Pour activer le glissement ave…" at bounding box center [497, 288] width 943 height 393
click at [502, 285] on gmp-advanced-marker "Main content" at bounding box center [498, 278] width 13 height 20
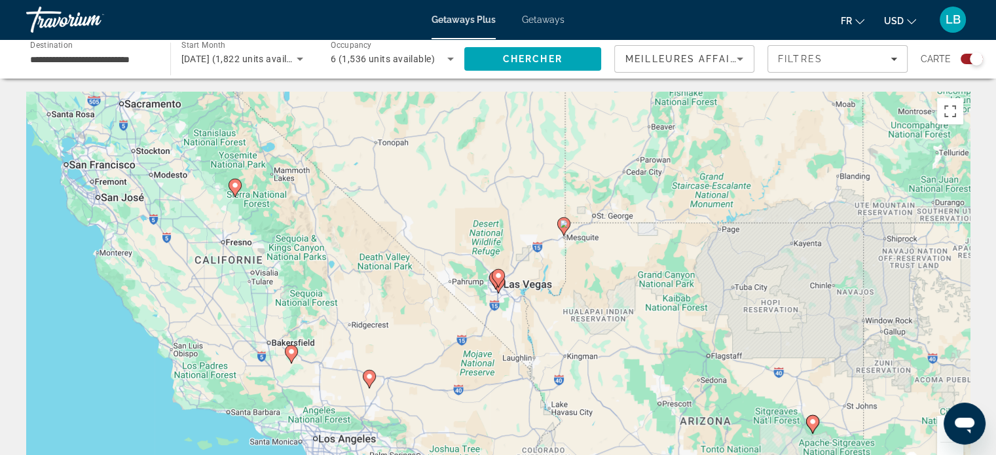
click at [502, 285] on gmp-advanced-marker "Main content" at bounding box center [498, 278] width 13 height 20
type input "**********"
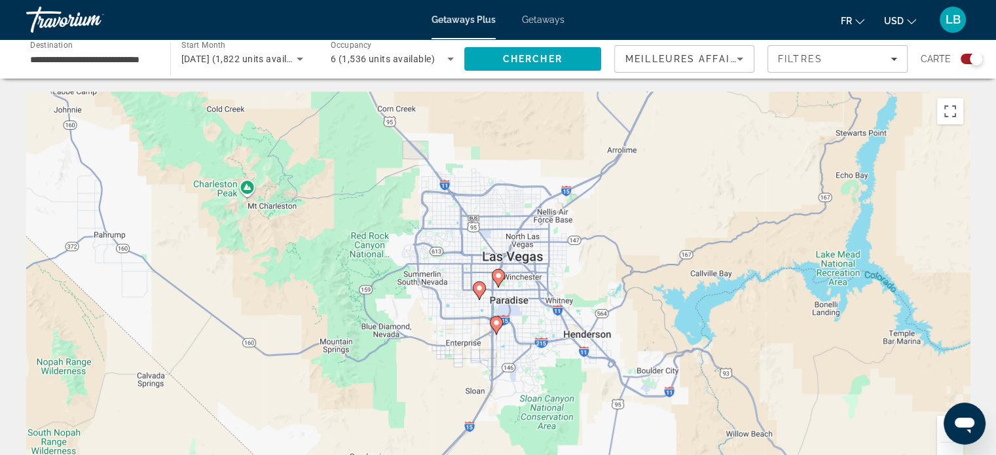
click at [478, 289] on image "Main content" at bounding box center [479, 288] width 8 height 8
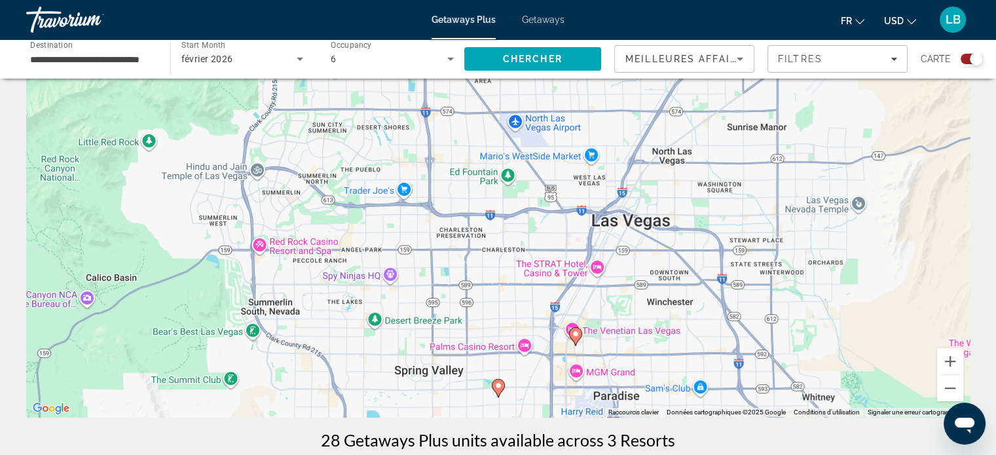
scroll to position [131, 0]
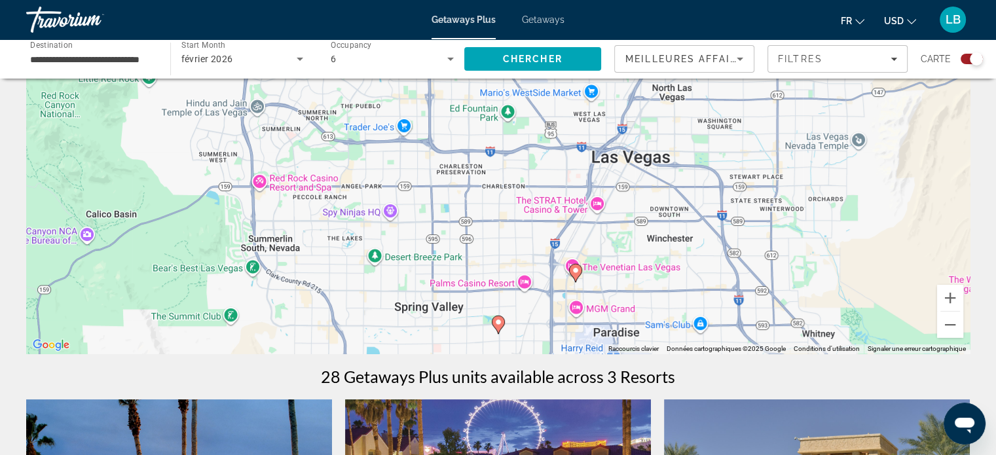
click at [578, 275] on icon "Main content" at bounding box center [575, 272] width 12 height 17
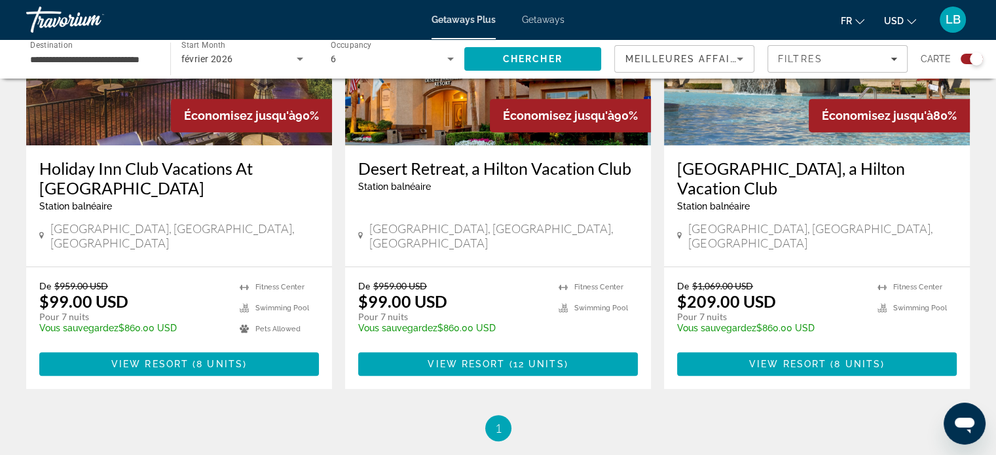
scroll to position [524, 0]
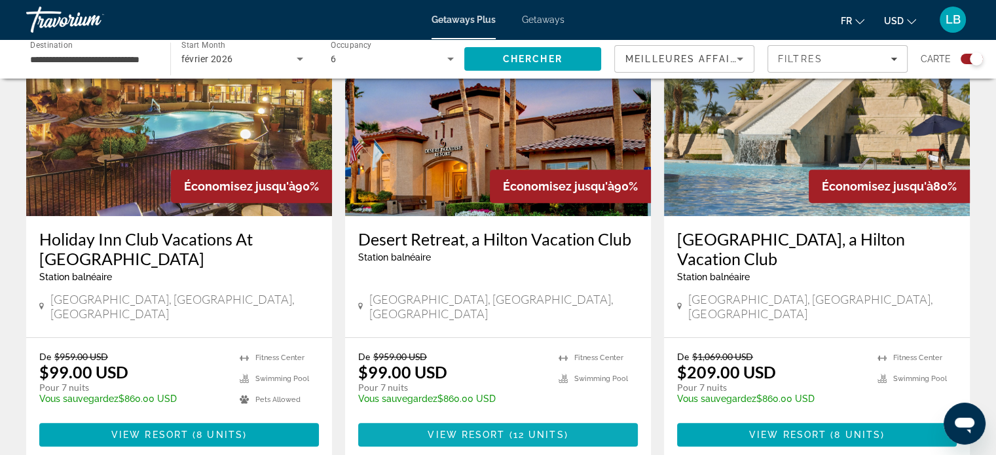
click at [521, 429] on span "12 units" at bounding box center [538, 434] width 51 height 10
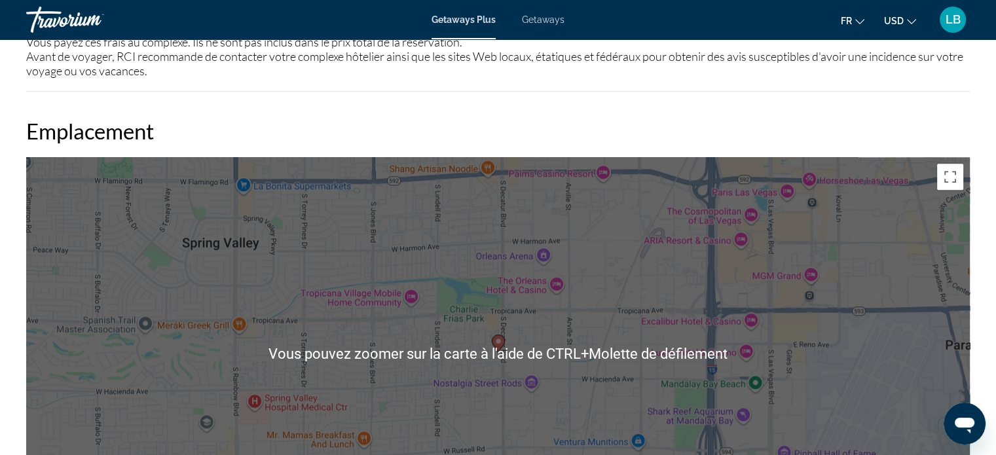
scroll to position [1309, 0]
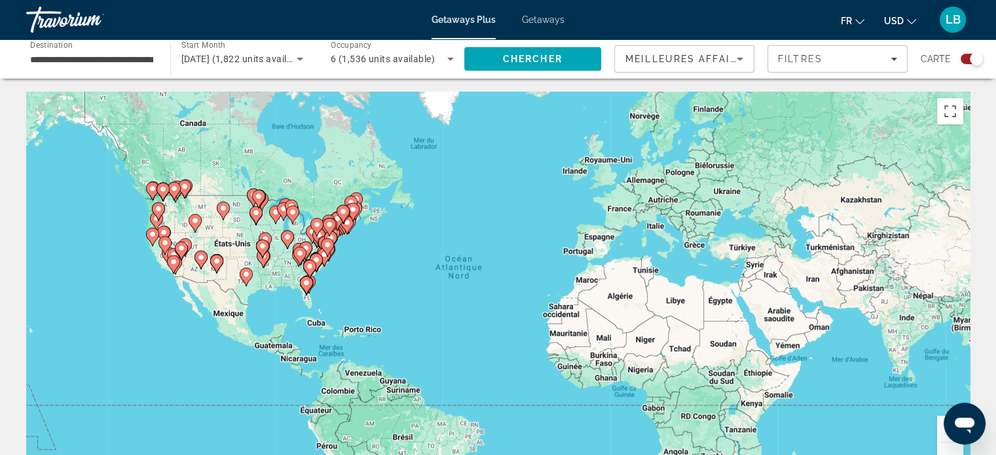
click at [935, 428] on div "Pour activer le glissement avec le clavier, appuyez sur Alt+Entrée. Une fois ce…" at bounding box center [497, 288] width 943 height 393
click at [935, 427] on div "Pour activer le glissement avec le clavier, appuyez sur Alt+Entrée. Une fois ce…" at bounding box center [497, 288] width 943 height 393
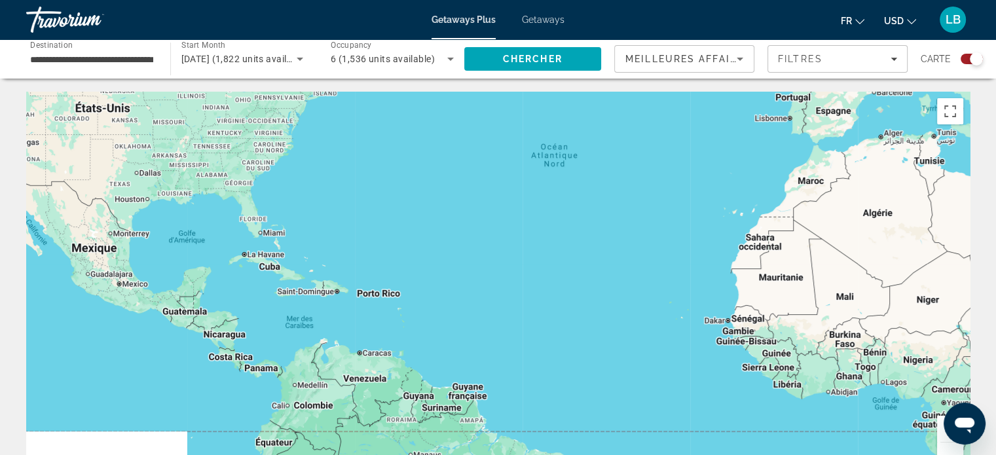
drag, startPoint x: 139, startPoint y: 281, endPoint x: 567, endPoint y: 289, distance: 427.5
click at [712, 329] on div "Main content" at bounding box center [497, 288] width 943 height 393
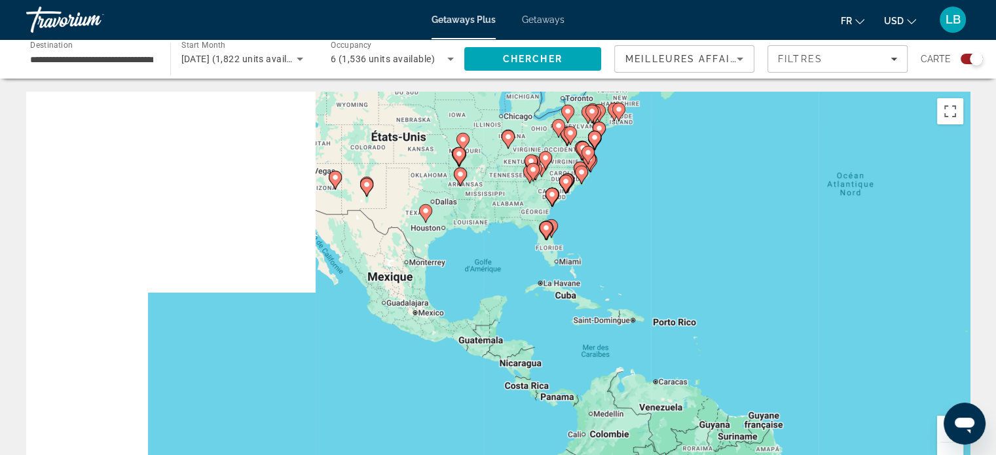
drag, startPoint x: 334, startPoint y: 276, endPoint x: 742, endPoint y: 337, distance: 411.8
click at [742, 337] on div "Pour activer le glissement avec le clavier, appuyez sur Alt+Entrée. Une fois ce…" at bounding box center [497, 288] width 943 height 393
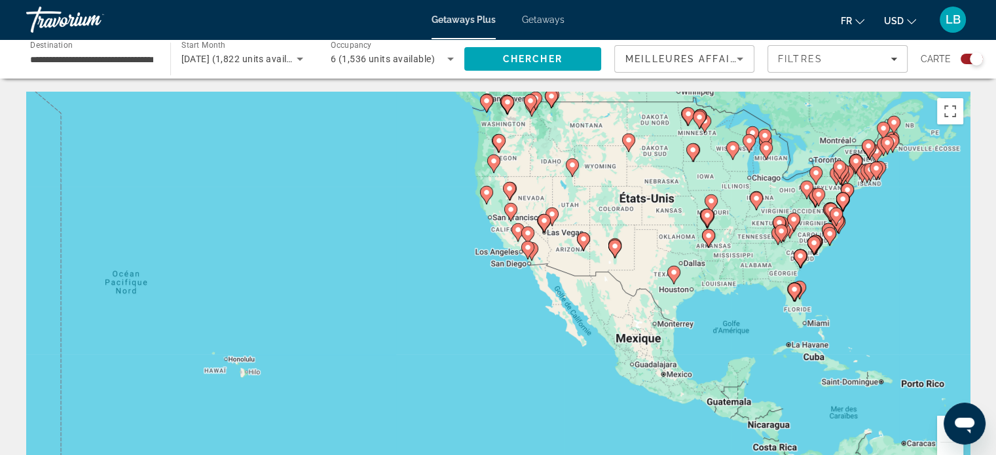
click at [937, 426] on button "Zoom avant" at bounding box center [950, 429] width 26 height 26
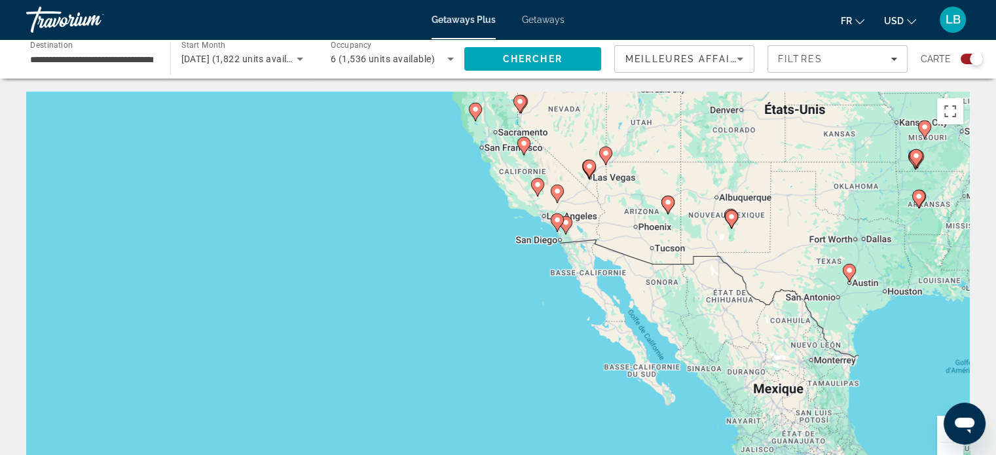
click at [937, 426] on button "Zoom avant" at bounding box center [950, 429] width 26 height 26
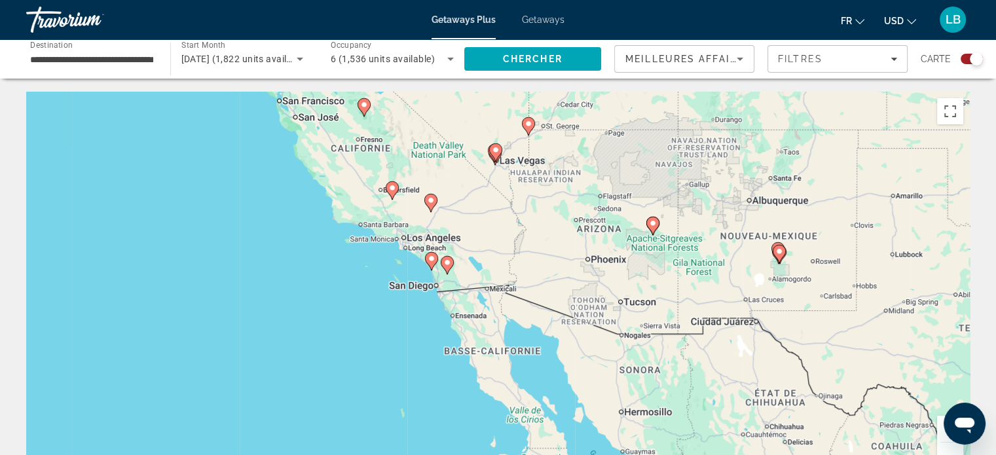
drag, startPoint x: 692, startPoint y: 253, endPoint x: 497, endPoint y: 354, distance: 219.3
click at [497, 354] on div "Pour activer le glissement avec le clavier, appuyez sur Alt+Entrée. Une fois ce…" at bounding box center [497, 288] width 943 height 393
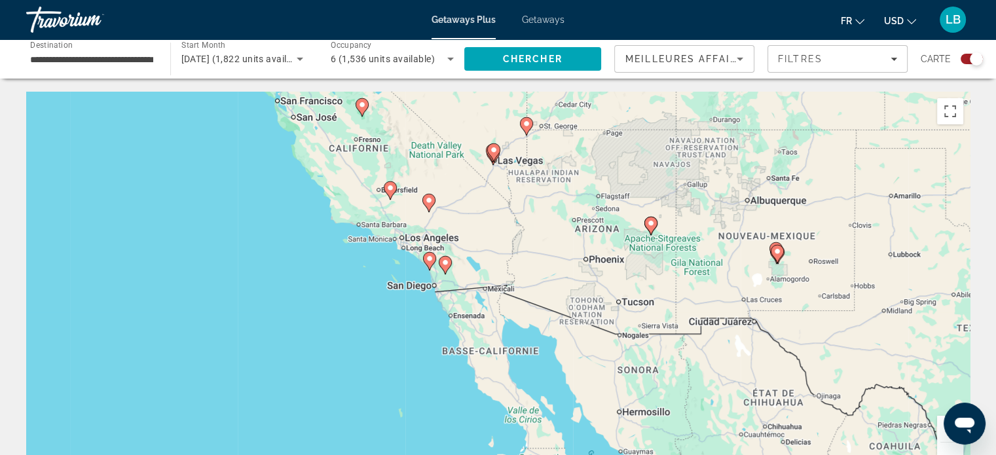
click at [492, 164] on gmp-advanced-marker "Main content" at bounding box center [492, 156] width 13 height 20
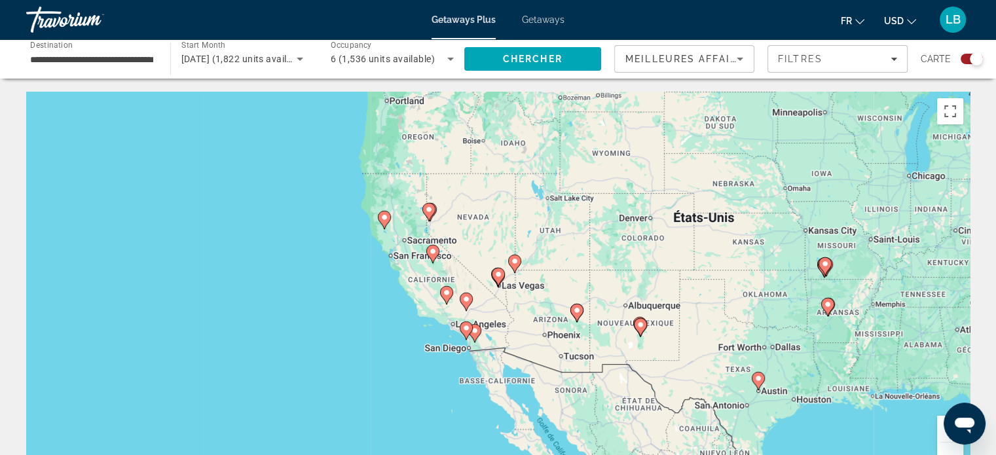
click at [500, 272] on image "Main content" at bounding box center [498, 274] width 8 height 8
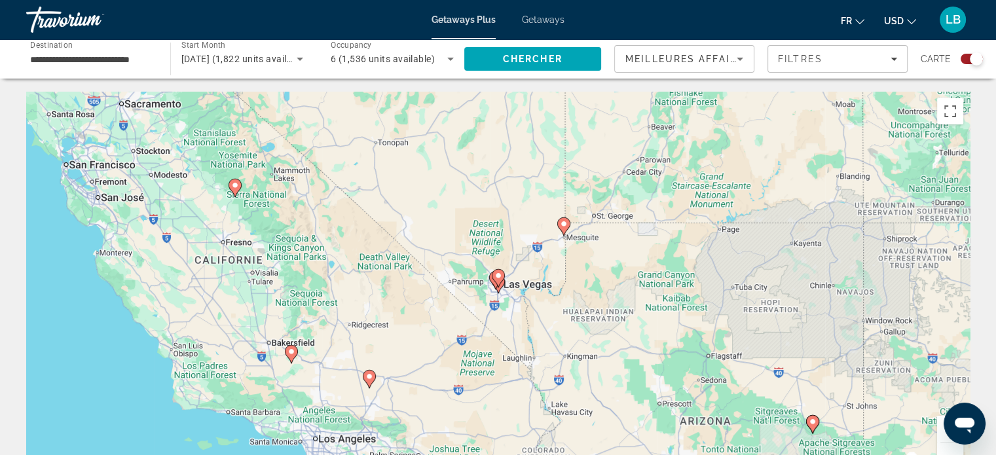
click at [497, 281] on icon "Main content" at bounding box center [498, 278] width 12 height 17
type input "**********"
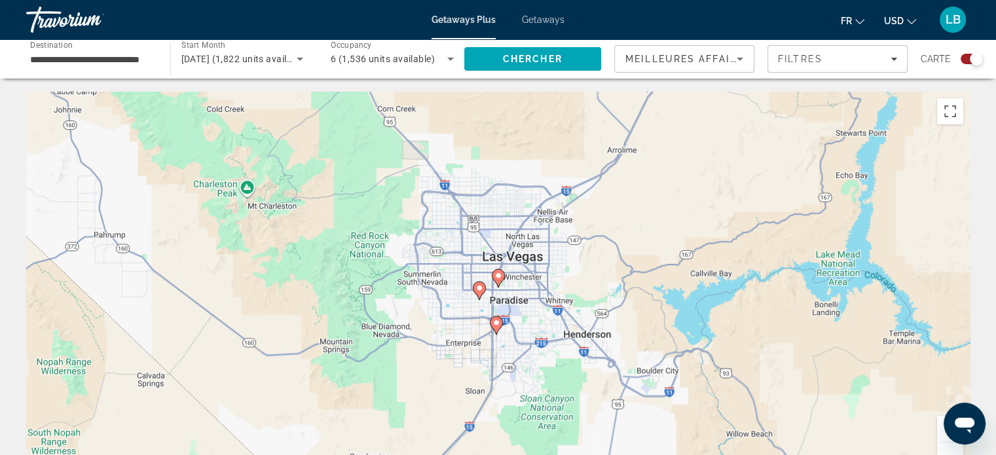
click at [497, 329] on icon "Main content" at bounding box center [496, 325] width 12 height 17
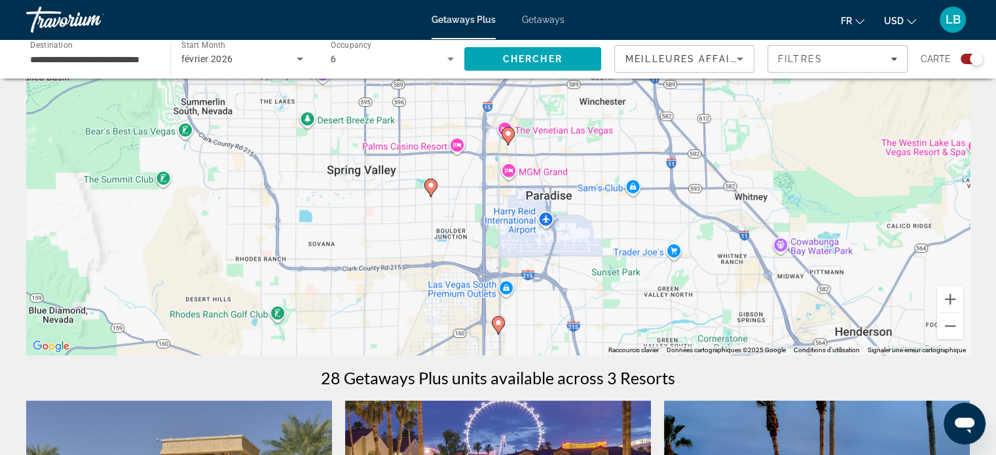
scroll to position [131, 0]
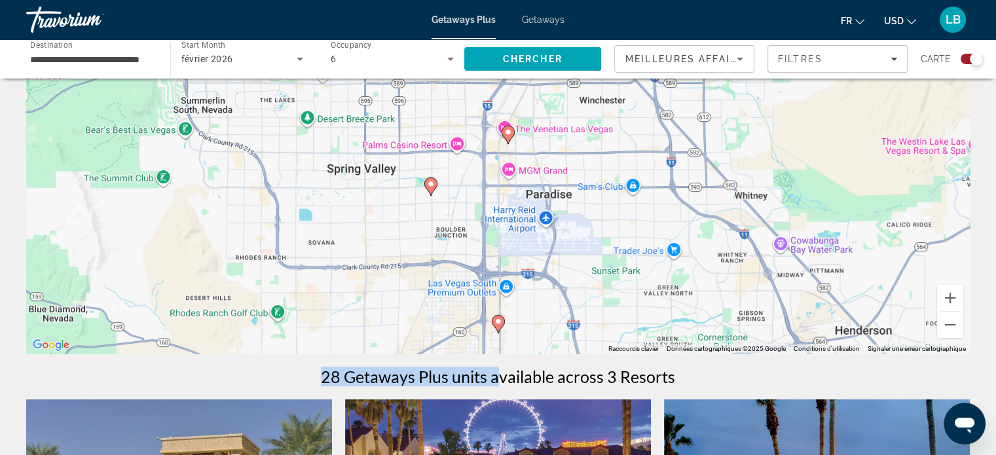
drag, startPoint x: 495, startPoint y: 384, endPoint x: 567, endPoint y: 160, distance: 234.5
click at [567, 160] on div "← Déplacement vers la gauche → Déplacement vers la droite ↑ Déplacement vers le…" at bounding box center [498, 433] width 996 height 944
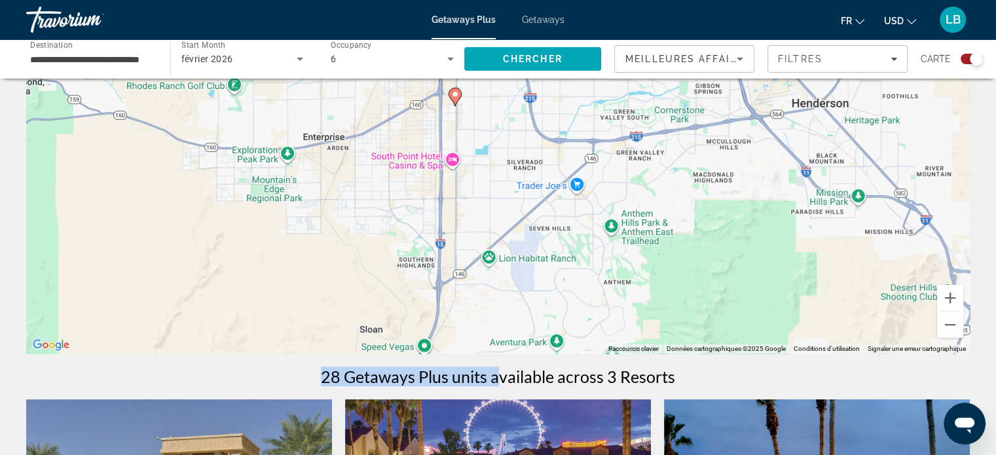
drag, startPoint x: 782, startPoint y: 324, endPoint x: 737, endPoint y: 98, distance: 230.8
click at [737, 98] on div "Pour activer le glissement avec le clavier, appuyez sur Alt+Entrée. Une fois ce…" at bounding box center [497, 157] width 943 height 393
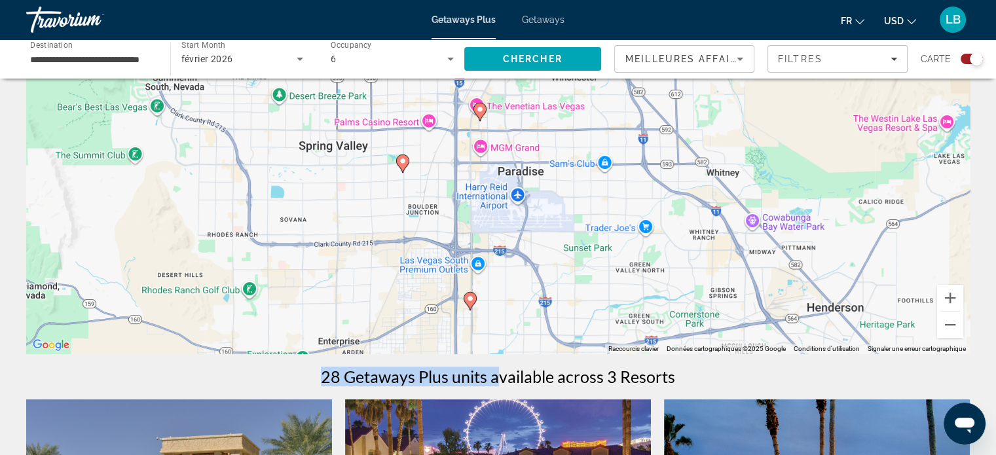
drag, startPoint x: 514, startPoint y: 170, endPoint x: 529, endPoint y: 342, distance: 172.8
click at [532, 349] on div "Pour activer le glissement avec le clavier, appuyez sur Alt+Entrée. Une fois ce…" at bounding box center [497, 157] width 943 height 393
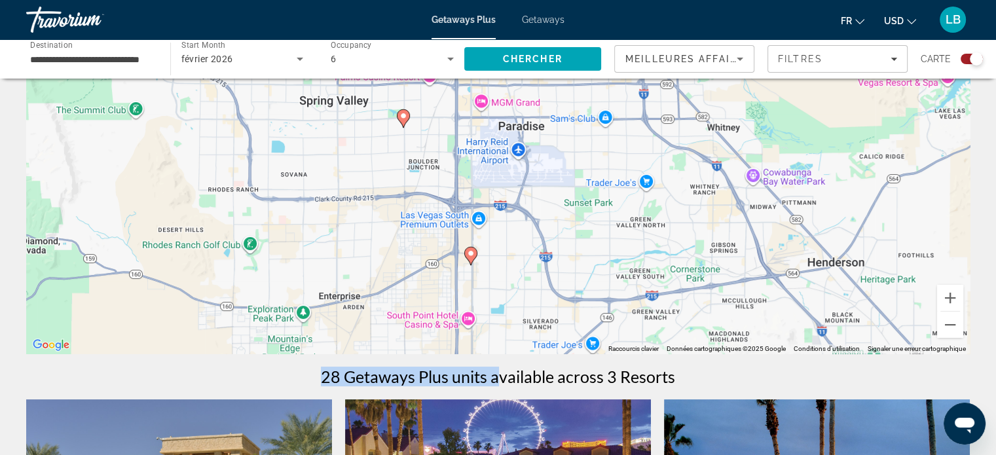
click at [469, 249] on image "Main content" at bounding box center [471, 253] width 8 height 8
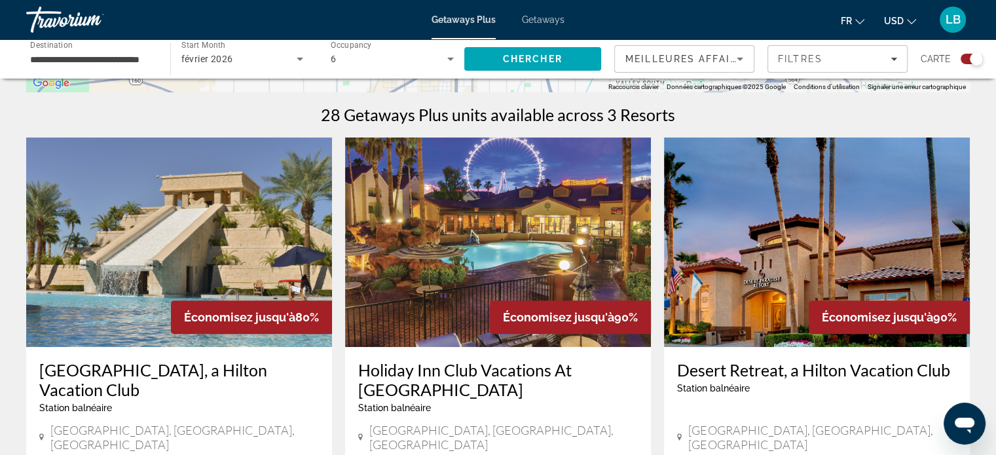
scroll to position [524, 0]
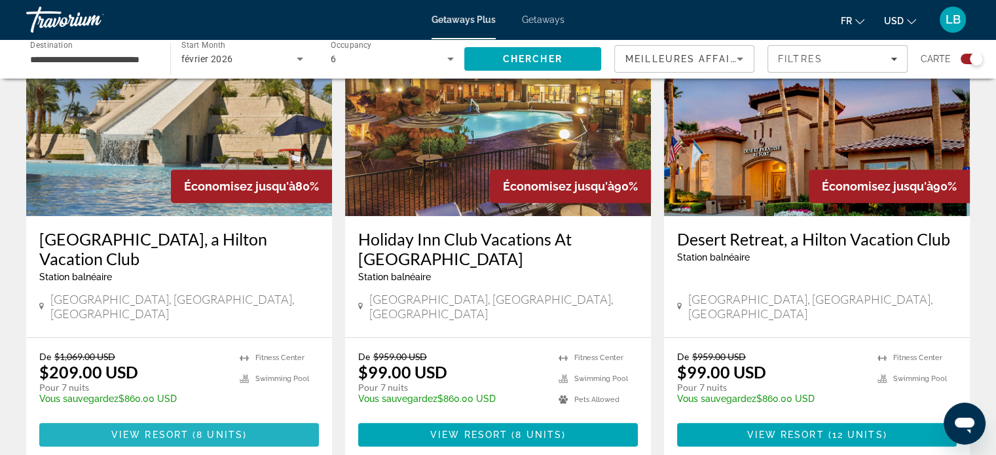
click at [215, 426] on span "Main content" at bounding box center [179, 434] width 280 height 31
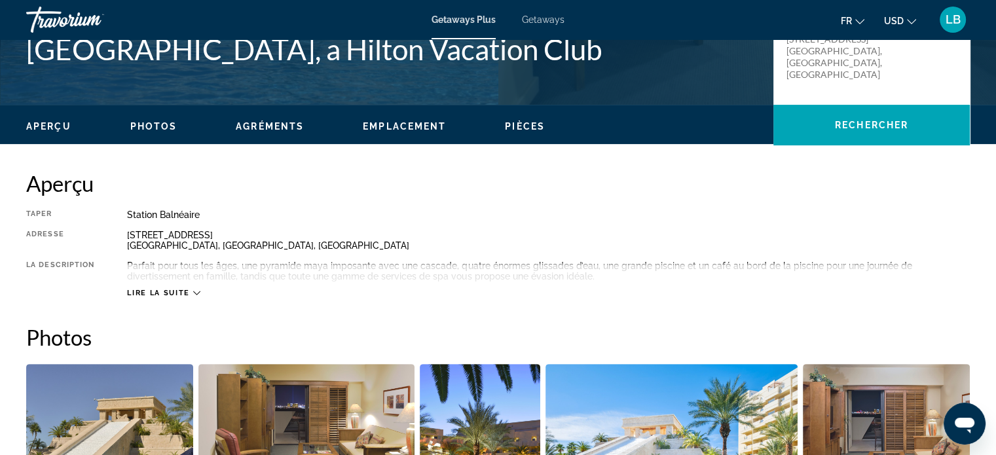
scroll to position [524, 0]
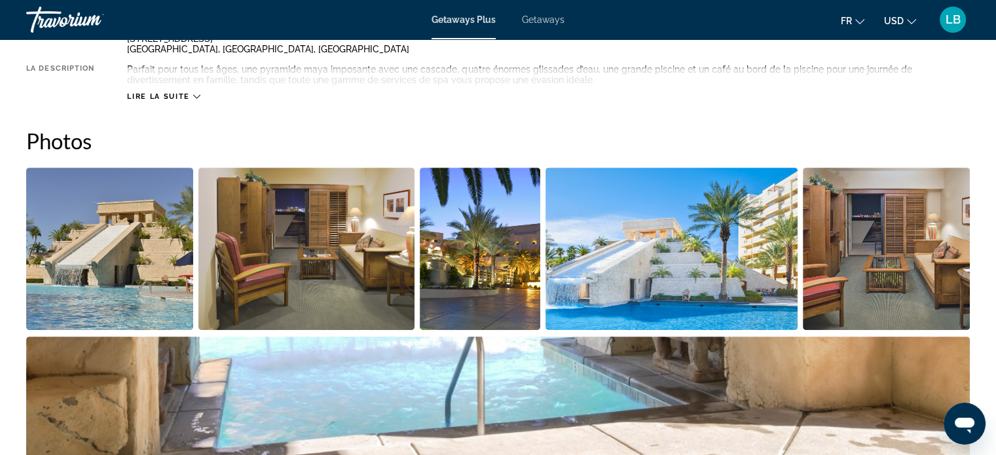
click at [130, 262] on img "Open full-screen image slider" at bounding box center [109, 249] width 167 height 162
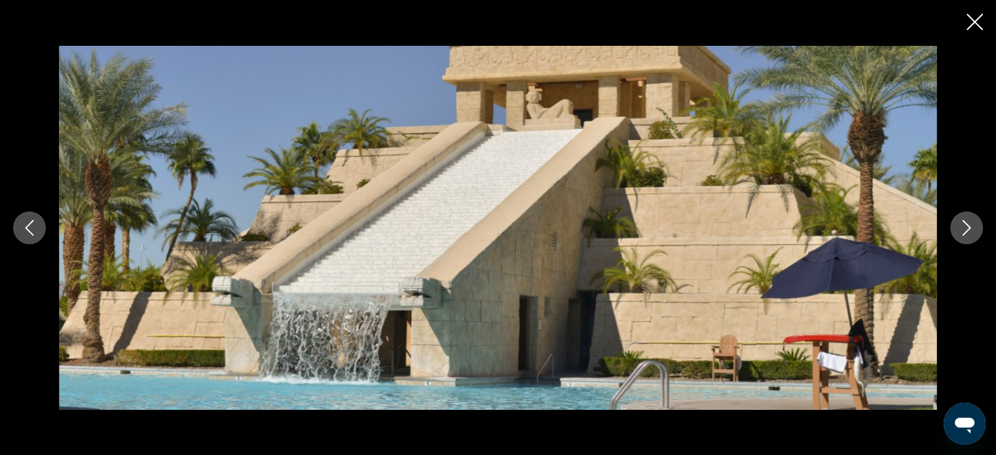
click at [959, 234] on icon "Next image" at bounding box center [966, 228] width 16 height 16
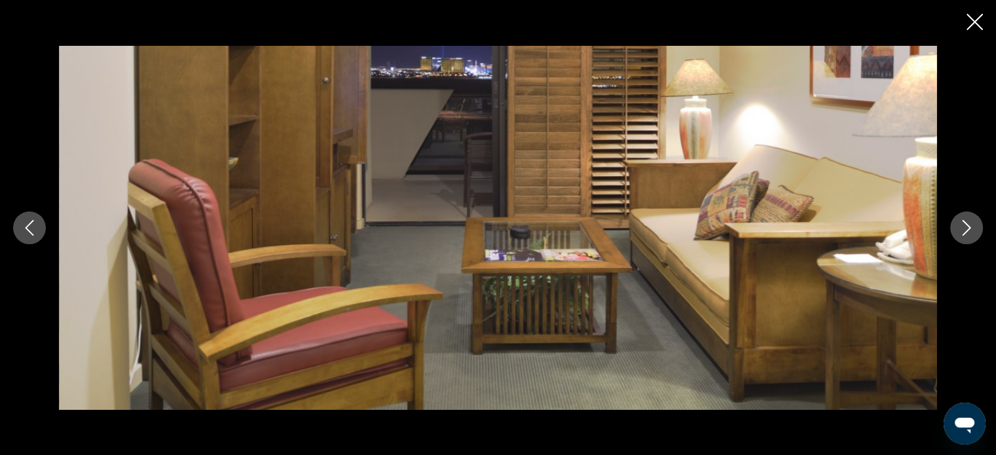
click at [960, 235] on icon "Next image" at bounding box center [966, 228] width 16 height 16
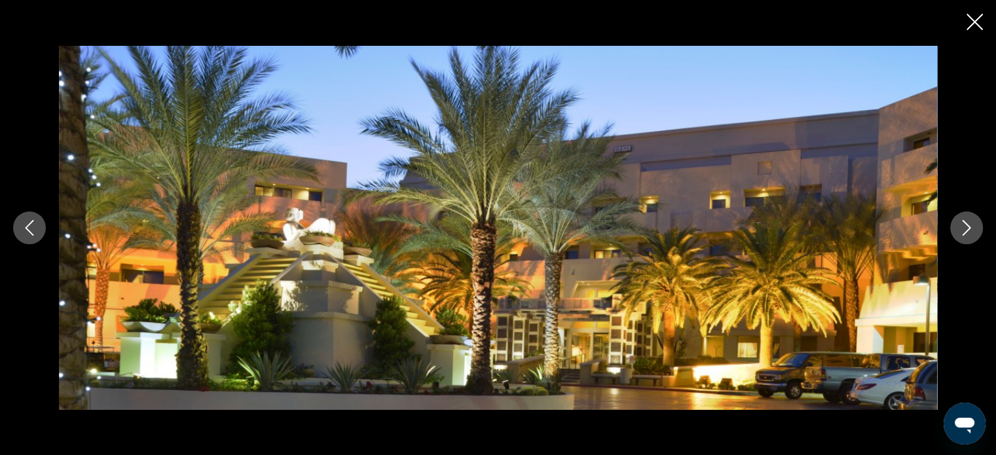
click at [960, 235] on icon "Next image" at bounding box center [966, 228] width 16 height 16
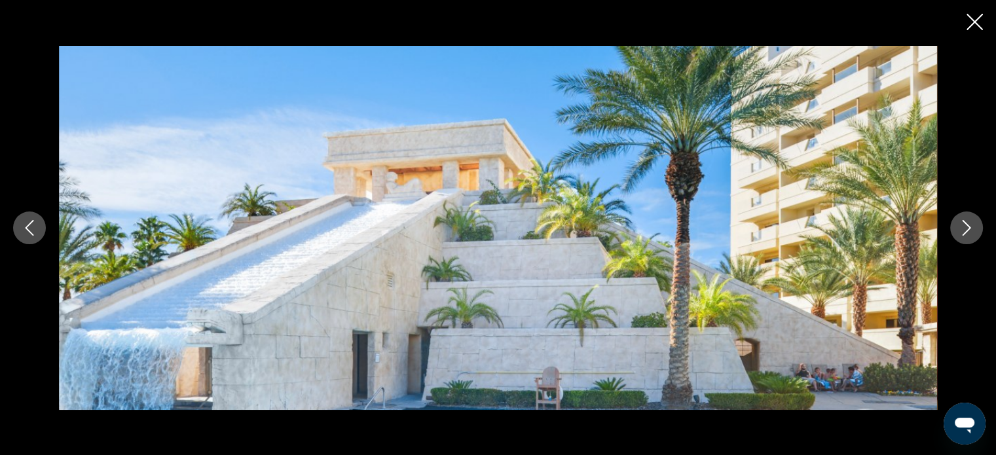
click at [960, 235] on icon "Next image" at bounding box center [966, 228] width 16 height 16
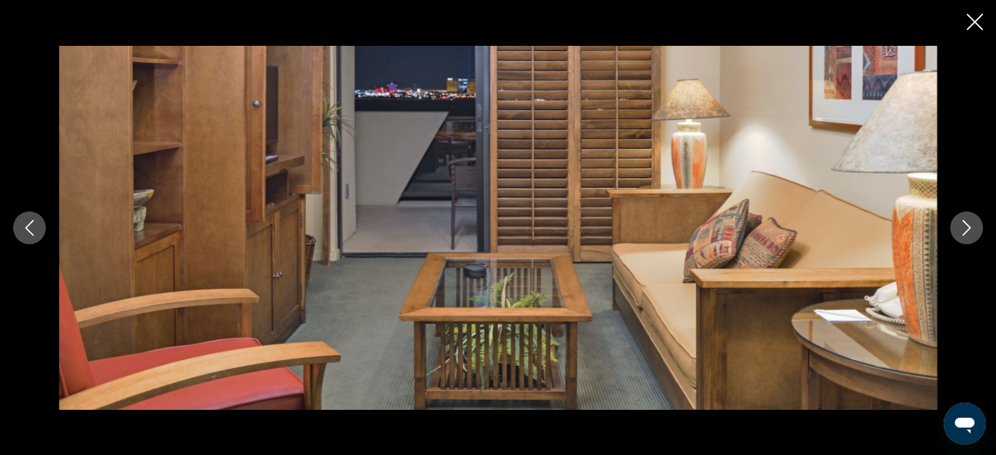
click at [960, 235] on icon "Next image" at bounding box center [966, 228] width 16 height 16
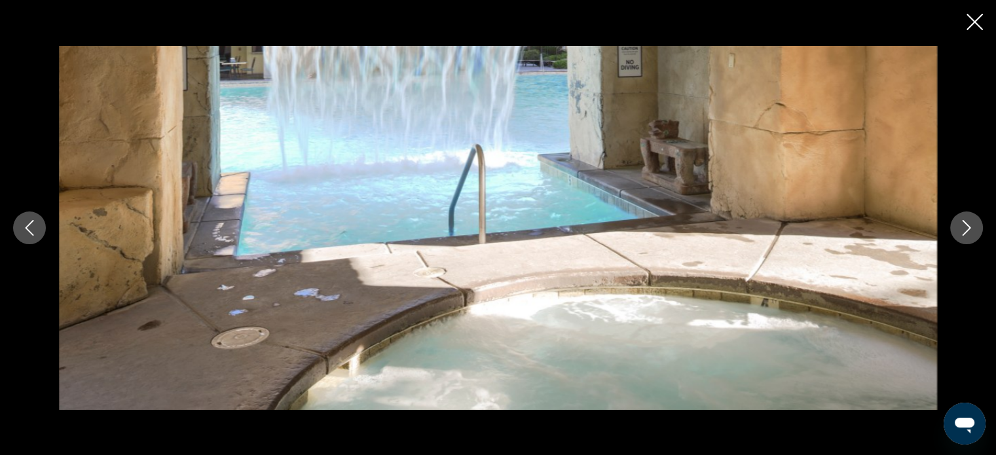
click at [960, 235] on icon "Next image" at bounding box center [966, 228] width 16 height 16
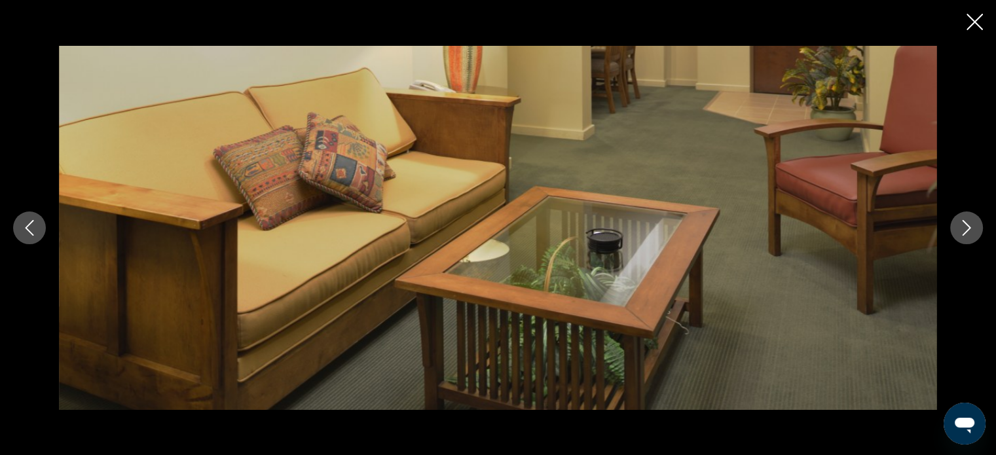
click at [960, 235] on icon "Next image" at bounding box center [966, 228] width 16 height 16
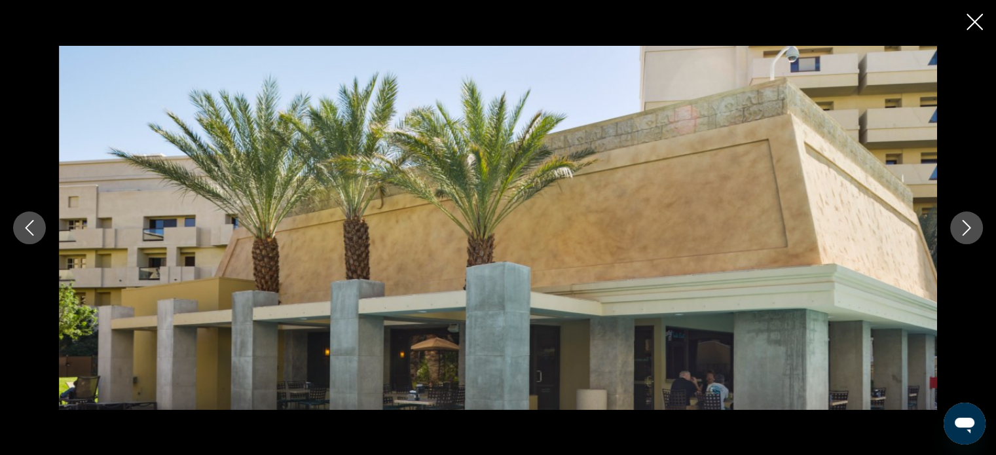
click at [960, 235] on icon "Next image" at bounding box center [966, 228] width 16 height 16
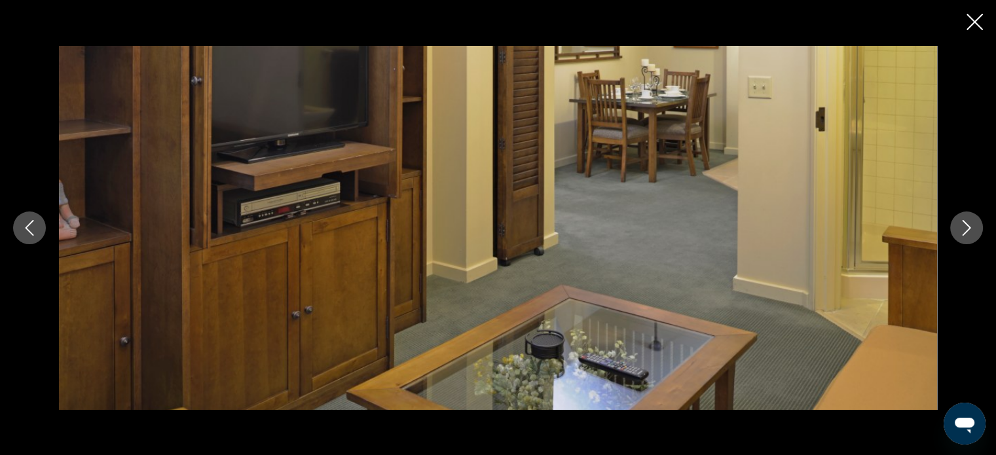
click at [960, 235] on icon "Next image" at bounding box center [966, 228] width 16 height 16
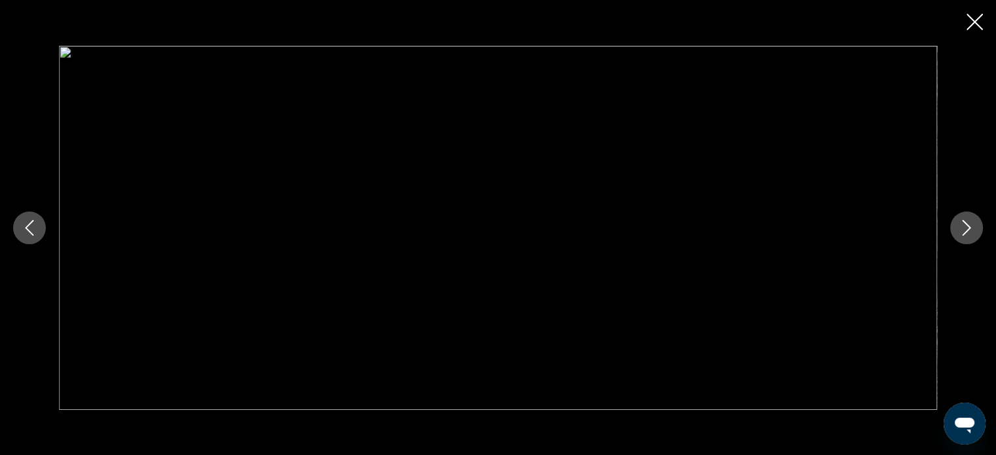
click at [960, 235] on icon "Next image" at bounding box center [966, 228] width 16 height 16
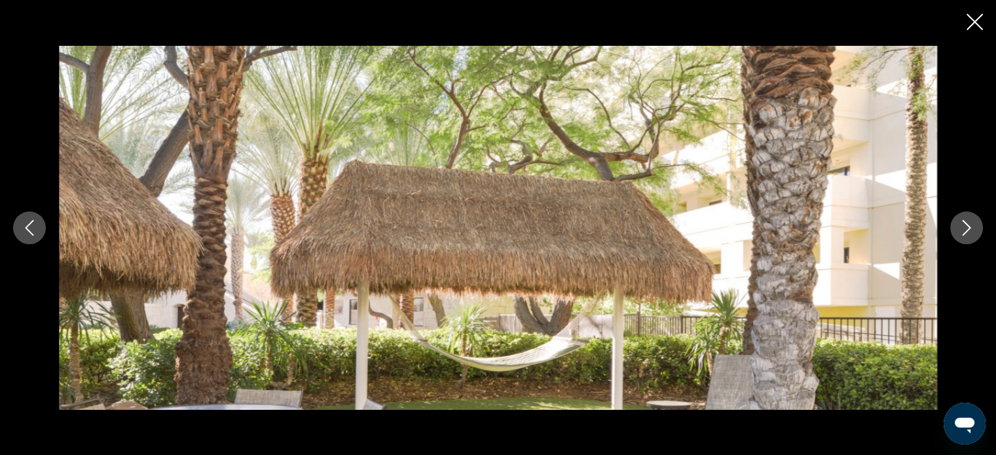
click at [960, 235] on button "Next image" at bounding box center [966, 227] width 33 height 33
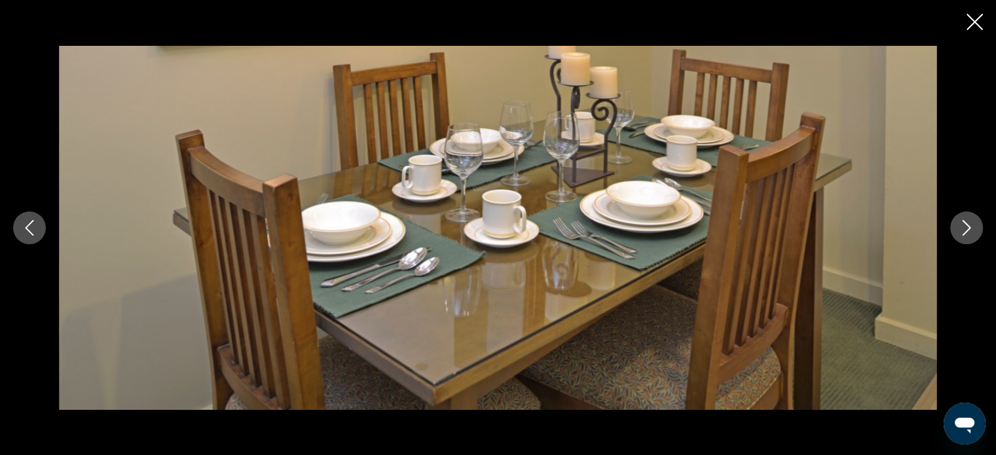
click at [960, 235] on icon "Next image" at bounding box center [966, 228] width 16 height 16
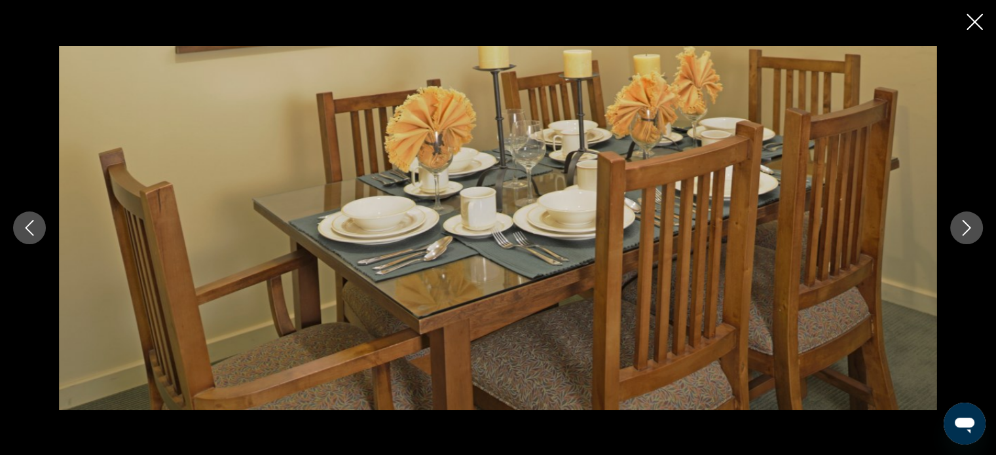
click at [960, 235] on icon "Next image" at bounding box center [966, 228] width 16 height 16
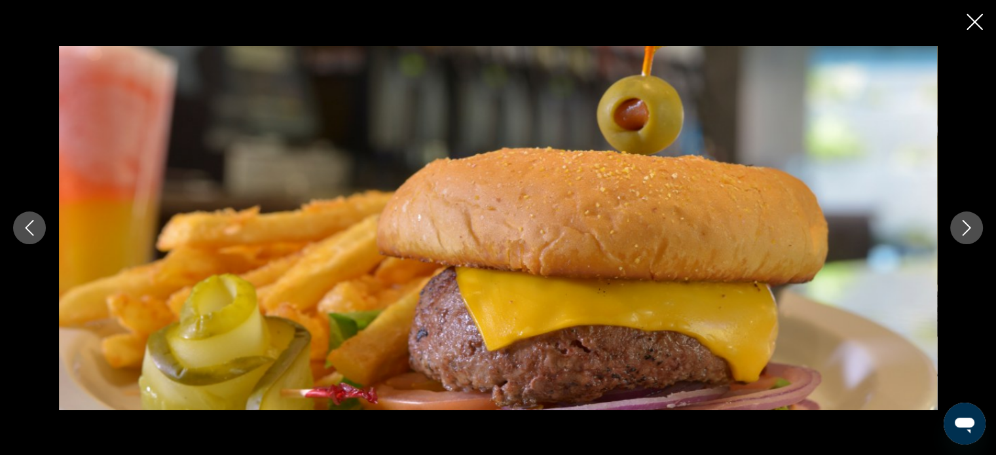
click at [960, 235] on icon "Next image" at bounding box center [966, 228] width 16 height 16
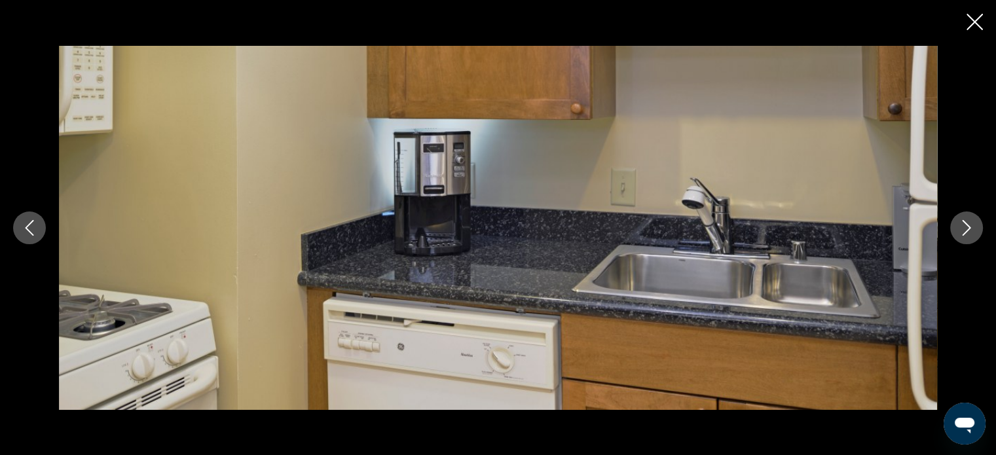
click at [960, 235] on button "Next image" at bounding box center [966, 227] width 33 height 33
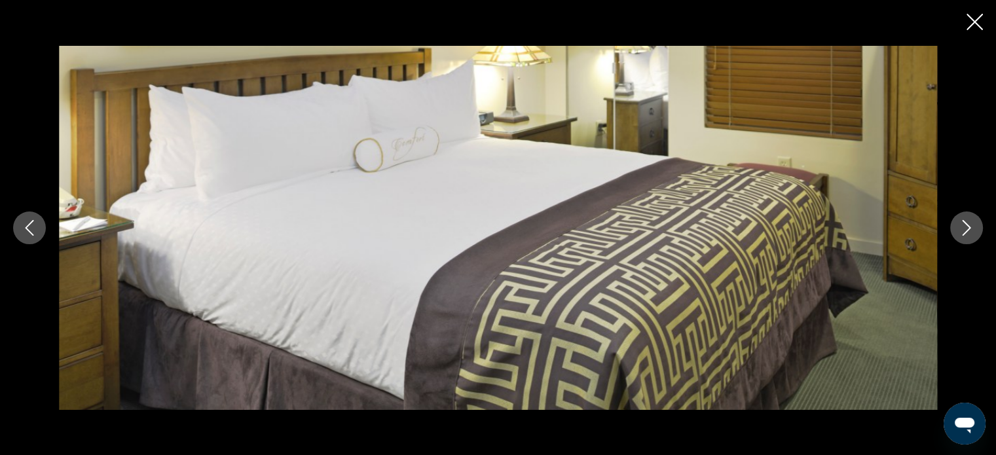
click at [960, 235] on icon "Next image" at bounding box center [966, 228] width 16 height 16
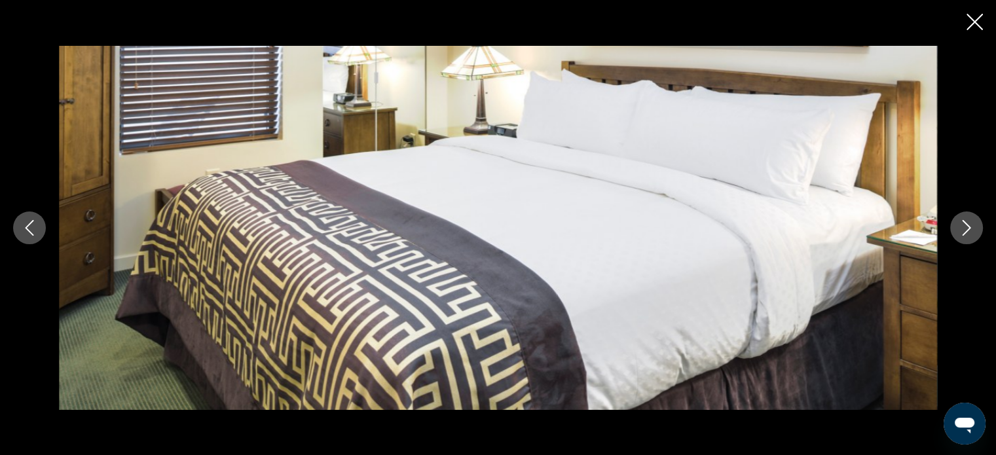
click at [960, 235] on icon "Next image" at bounding box center [966, 228] width 16 height 16
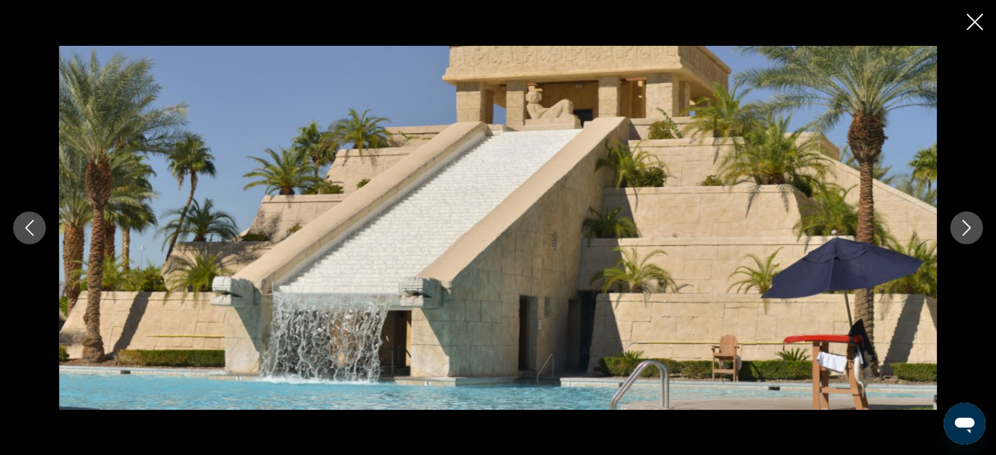
click at [960, 235] on icon "Next image" at bounding box center [966, 228] width 16 height 16
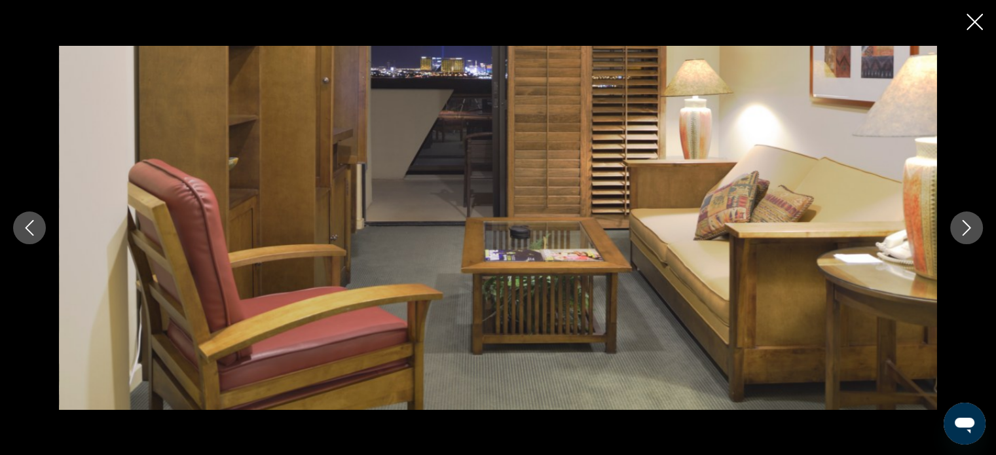
click at [960, 236] on button "Next image" at bounding box center [966, 227] width 33 height 33
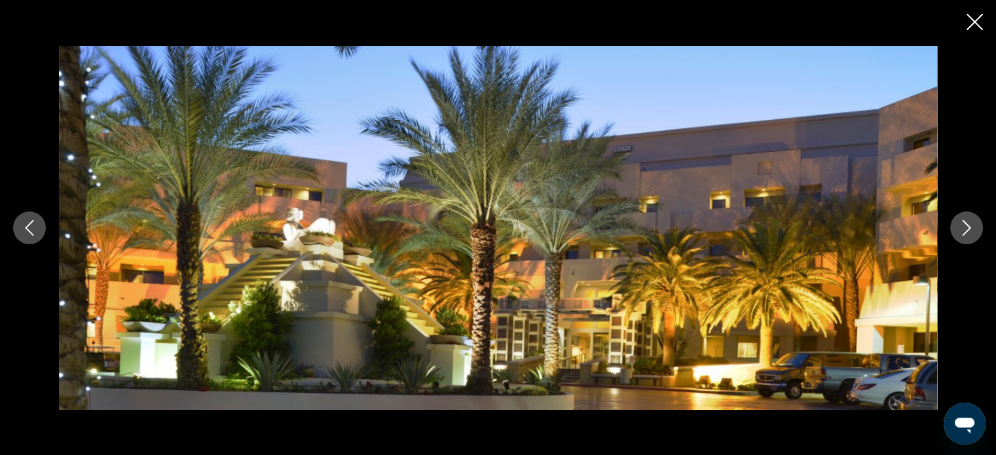
click at [984, 32] on div "prev next" at bounding box center [498, 227] width 996 height 455
click at [981, 26] on icon "Close slideshow" at bounding box center [974, 22] width 16 height 16
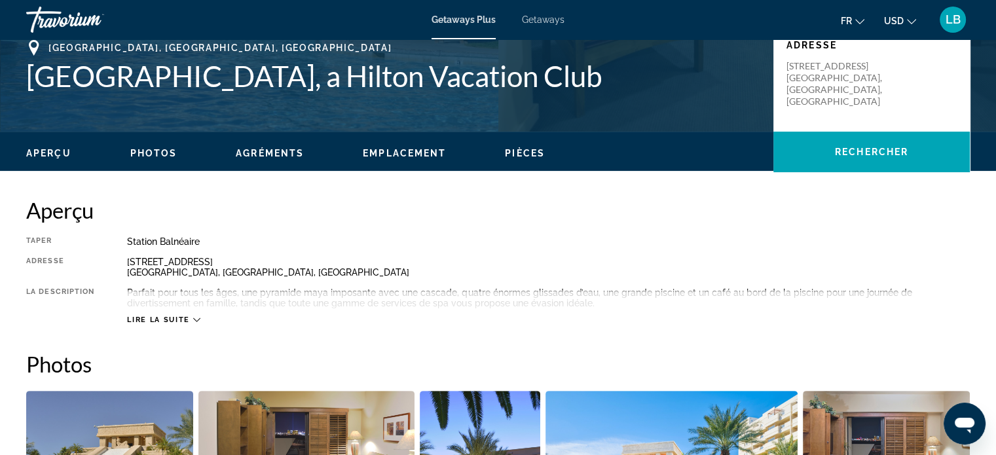
scroll to position [327, 0]
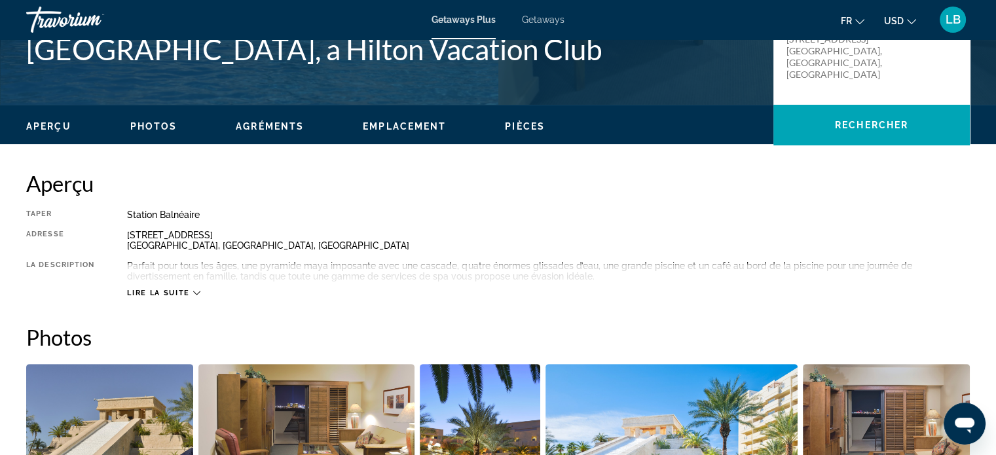
click at [196, 290] on icon "Main content" at bounding box center [196, 292] width 7 height 7
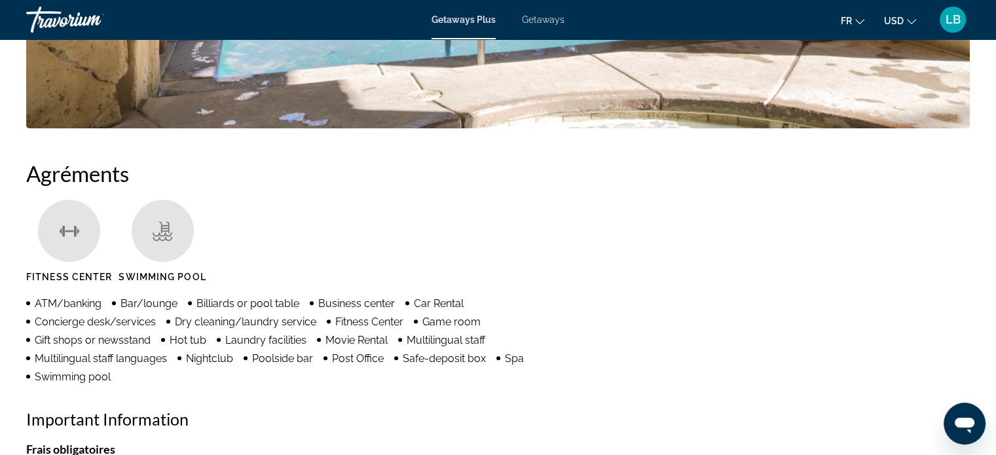
scroll to position [720, 0]
